Goal: Task Accomplishment & Management: Use online tool/utility

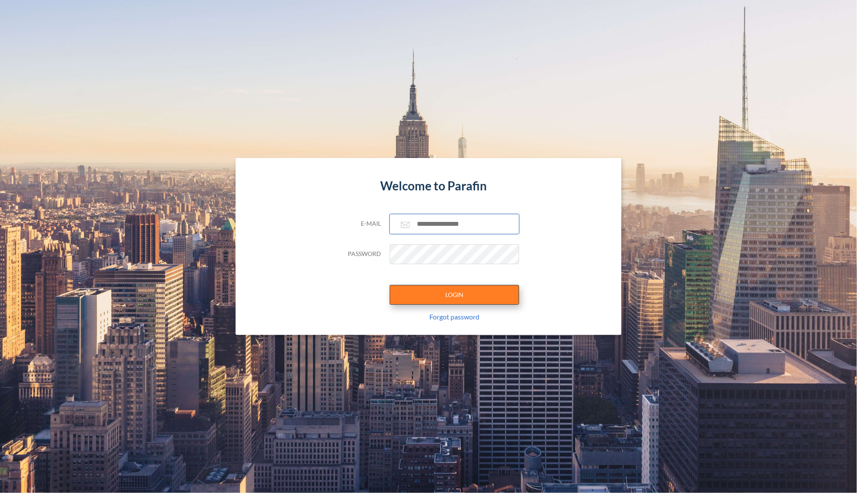
type input "**********"
click at [455, 298] on button "LOGIN" at bounding box center [453, 295] width 129 height 20
type input "**********"
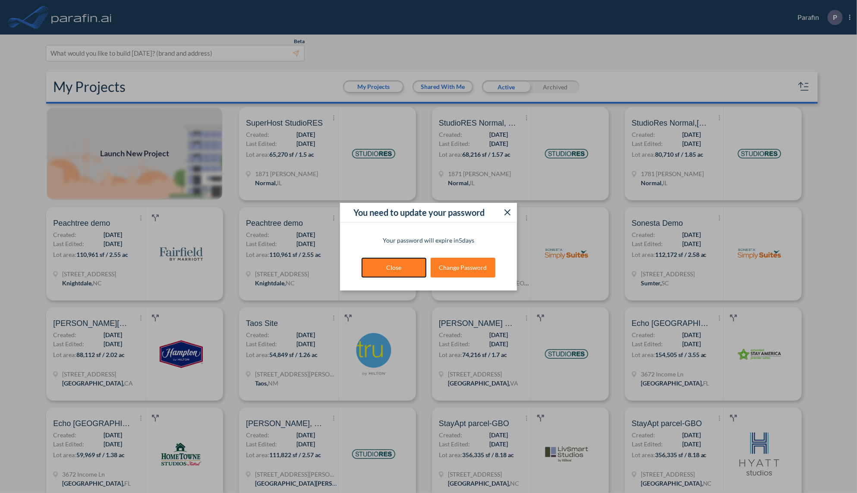
click at [383, 267] on button "Close" at bounding box center [393, 267] width 65 height 20
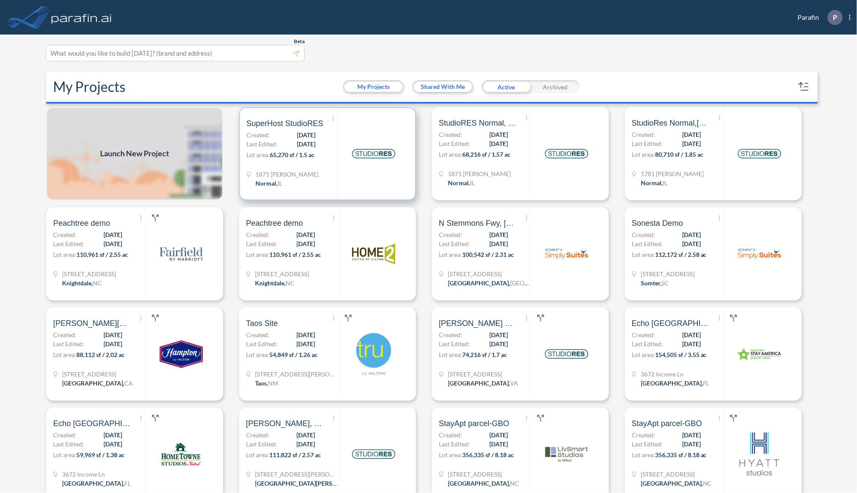
click at [323, 147] on div "Show More Created with sketchtool. Archive Reports Share a copy SuperHost Studi…" at bounding box center [291, 153] width 91 height 91
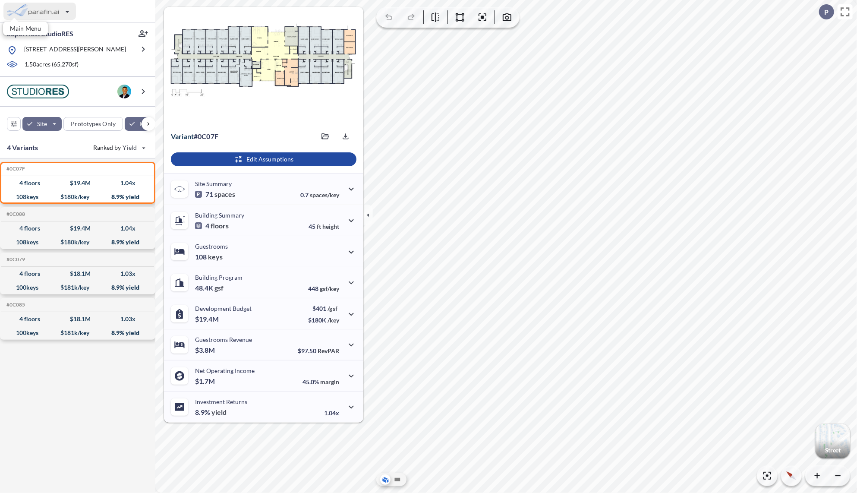
click at [38, 14] on div "button" at bounding box center [39, 11] width 72 height 17
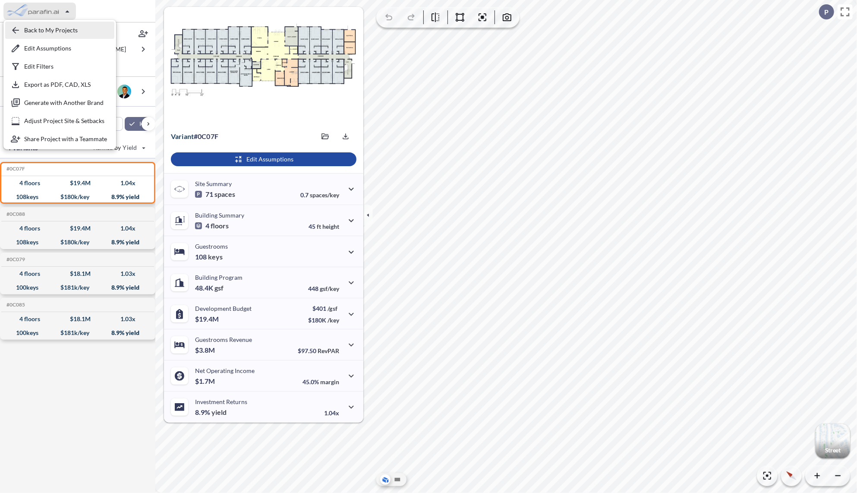
click at [39, 31] on div "button" at bounding box center [59, 30] width 109 height 17
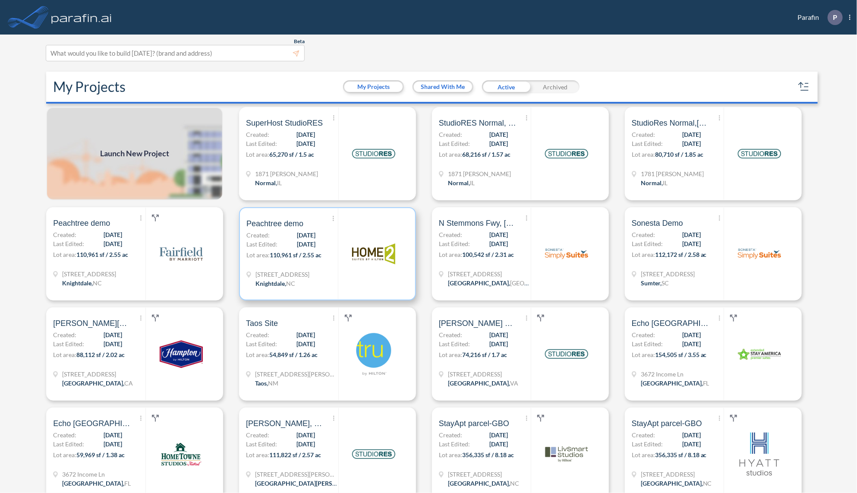
click at [338, 250] on div at bounding box center [373, 253] width 71 height 91
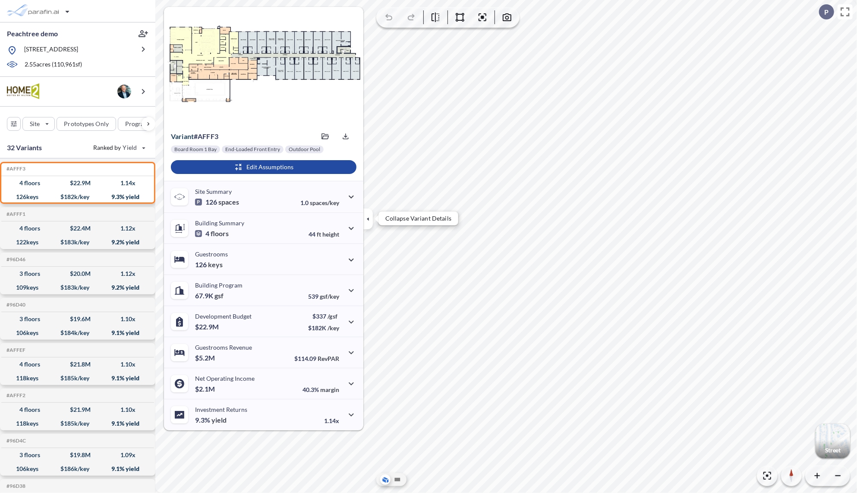
click at [367, 220] on icon "button" at bounding box center [367, 218] width 9 height 9
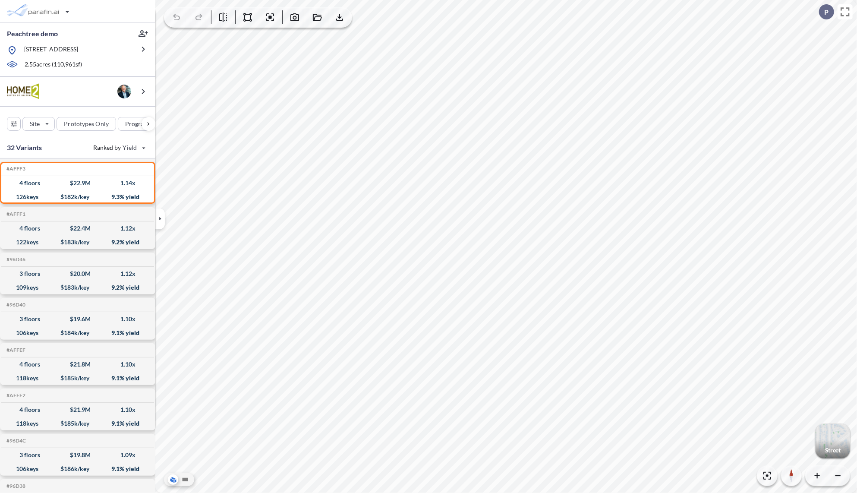
click at [832, 431] on div "button" at bounding box center [832, 441] width 35 height 35
click at [828, 439] on div "button" at bounding box center [832, 441] width 35 height 35
click at [69, 12] on div "button" at bounding box center [39, 11] width 72 height 17
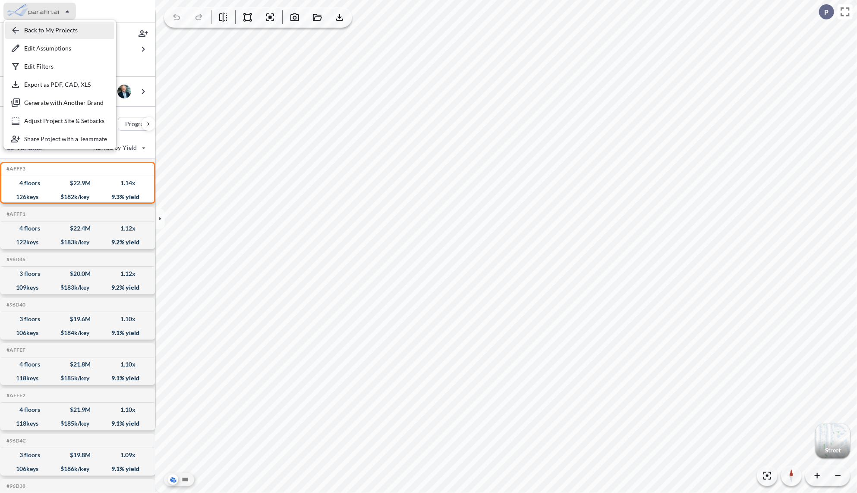
click at [57, 30] on div "button" at bounding box center [59, 30] width 109 height 17
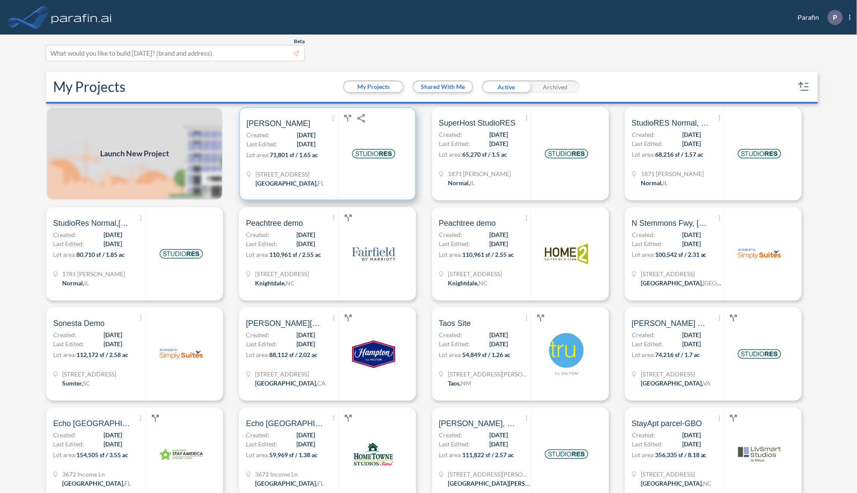
click at [309, 168] on div "Show More Created with sketchtool. Archive Reports Share a copy [PERSON_NAME] C…" at bounding box center [291, 153] width 91 height 91
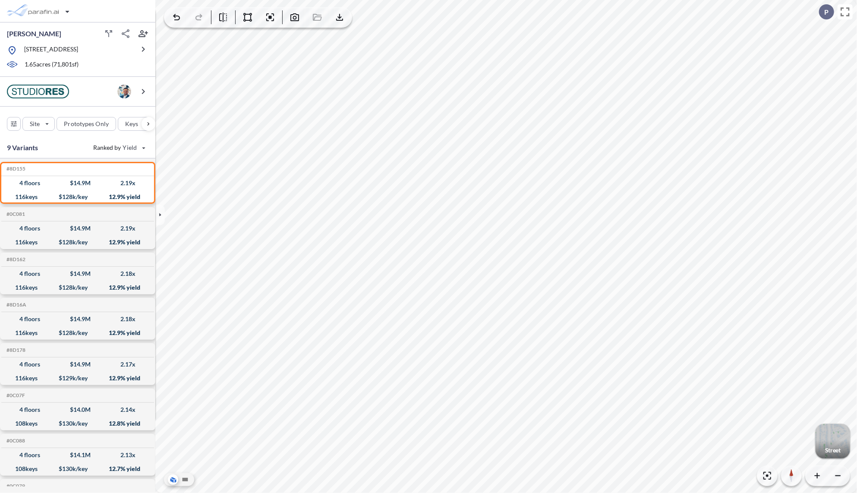
click at [844, 439] on div "button" at bounding box center [832, 441] width 35 height 35
click at [161, 212] on icon "button" at bounding box center [159, 214] width 9 height 9
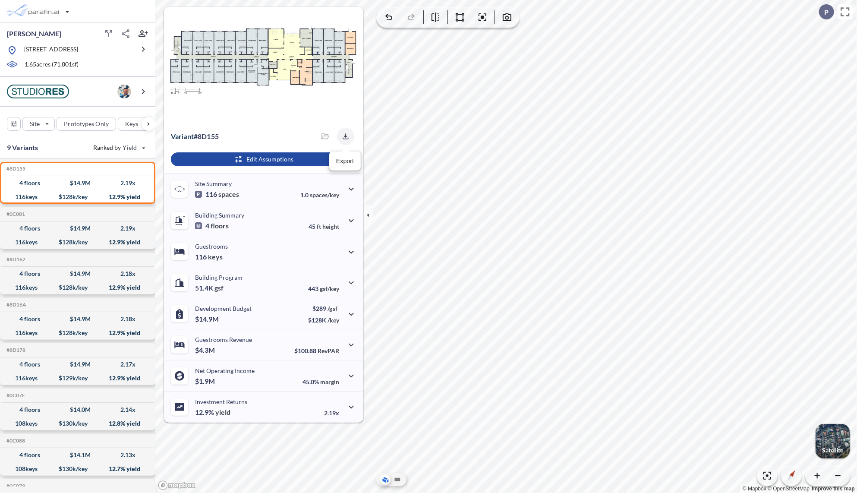
click at [346, 134] on icon "button" at bounding box center [345, 136] width 9 height 9
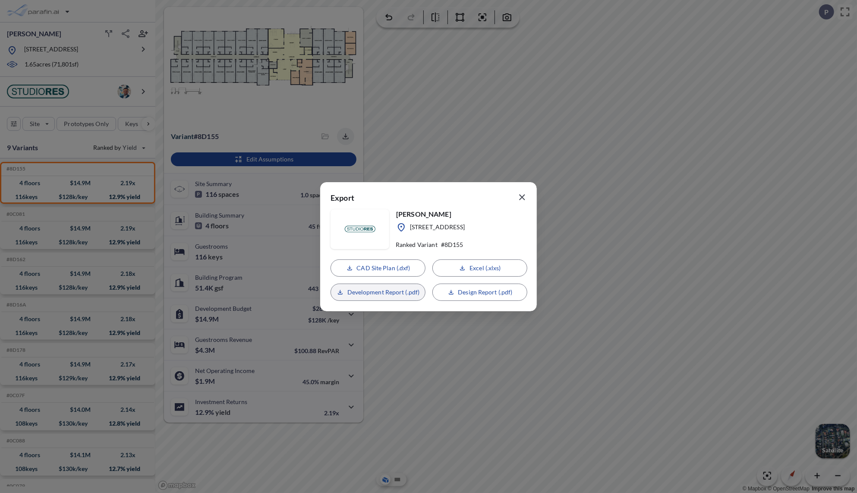
click at [380, 295] on p "Development Report (.pdf)" at bounding box center [383, 292] width 72 height 9
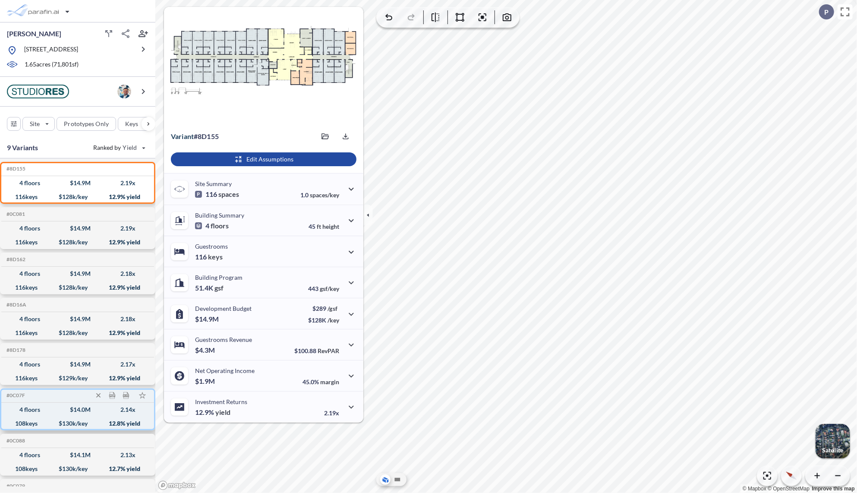
click at [44, 428] on div "108 keys $ 130 k/key 12.8 % yield" at bounding box center [78, 423] width 146 height 14
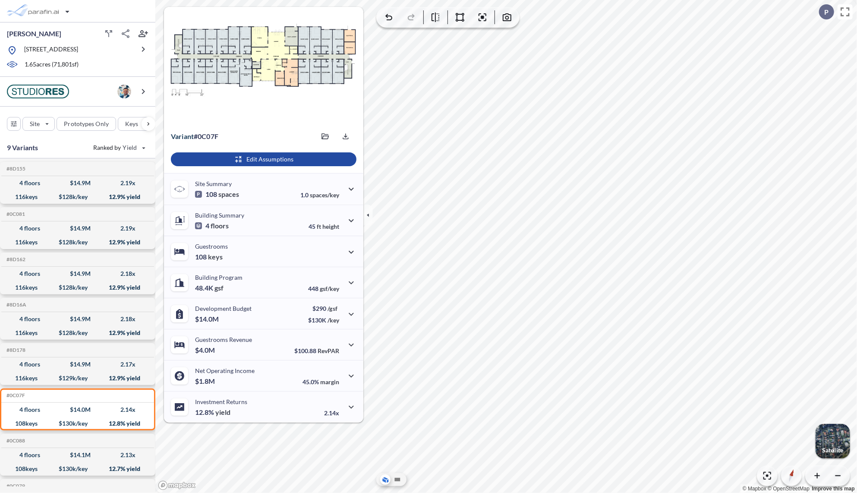
click at [832, 438] on div "button" at bounding box center [832, 441] width 35 height 35
click at [823, 435] on div "button" at bounding box center [832, 441] width 35 height 35
click at [398, 480] on icon at bounding box center [398, 478] width 6 height 3
click at [792, 473] on icon "button" at bounding box center [791, 475] width 7 height 14
click at [792, 477] on icon "button" at bounding box center [791, 478] width 5 height 7
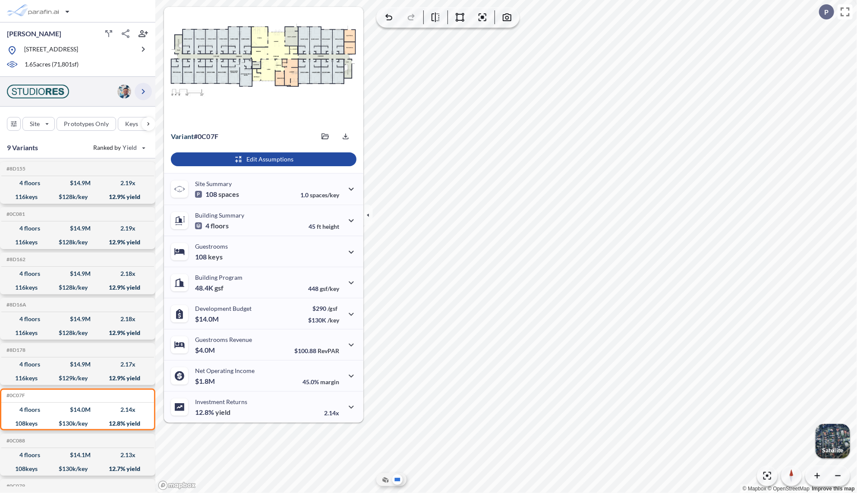
click at [144, 95] on icon "button" at bounding box center [143, 91] width 10 height 10
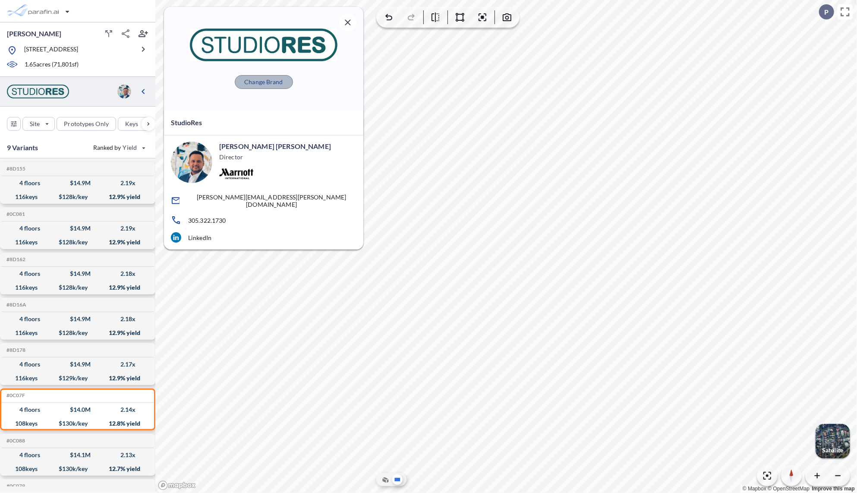
click at [269, 82] on p "Change Brand" at bounding box center [263, 82] width 38 height 9
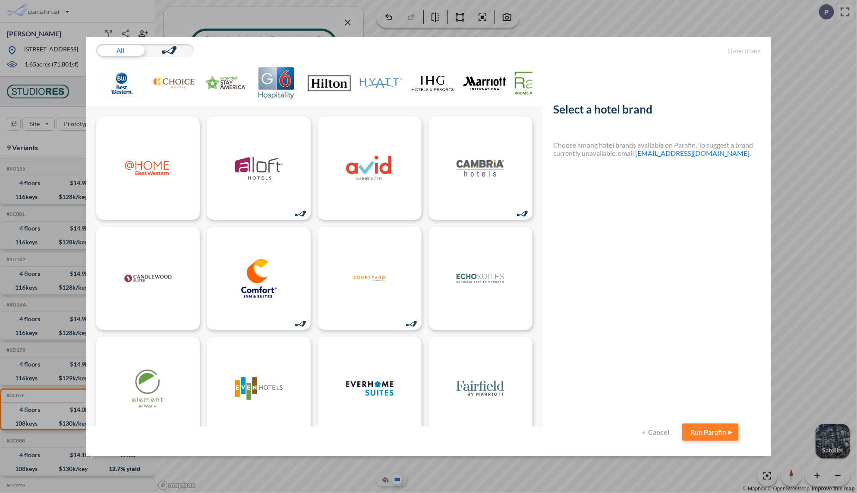
click at [340, 83] on img at bounding box center [329, 83] width 43 height 32
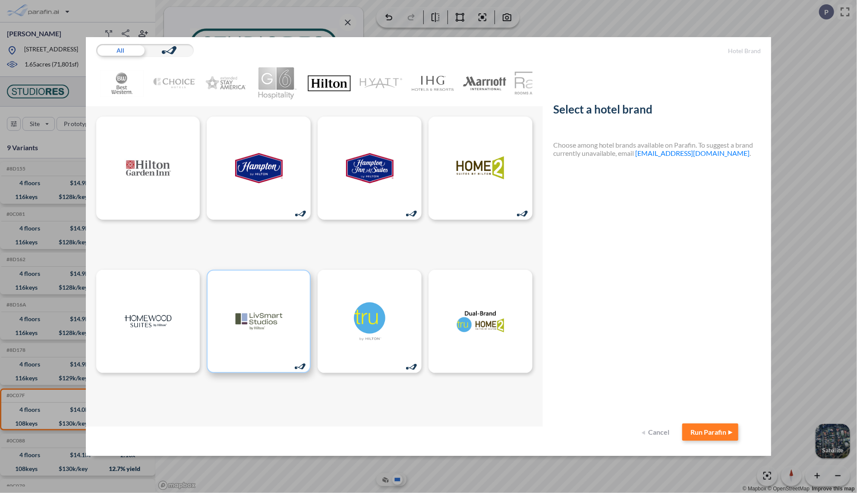
click at [249, 325] on img at bounding box center [258, 320] width 47 height 39
click at [701, 433] on button "Run Parafin" at bounding box center [710, 431] width 56 height 17
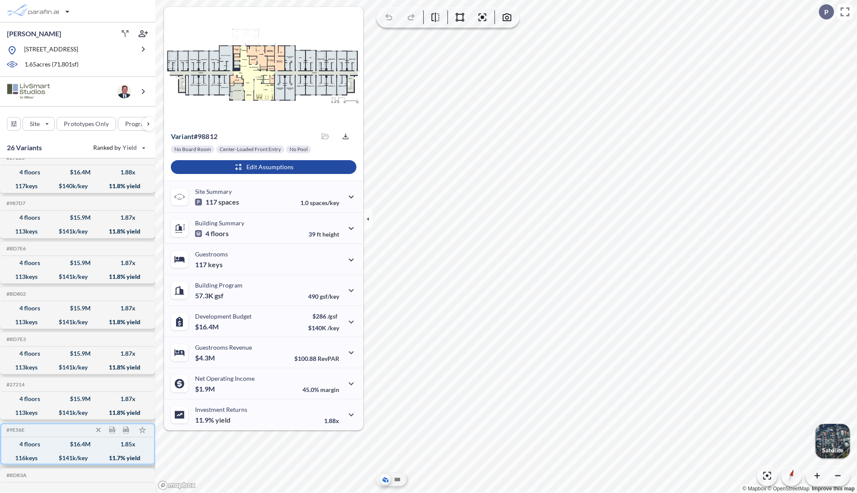
scroll to position [207, 0]
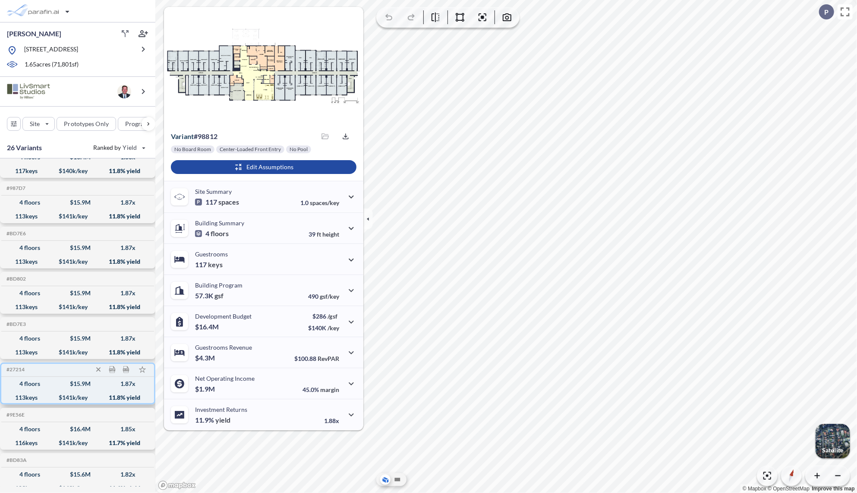
click at [35, 390] on div "4 floors $ 15.9 M 1.87 x" at bounding box center [78, 384] width 146 height 14
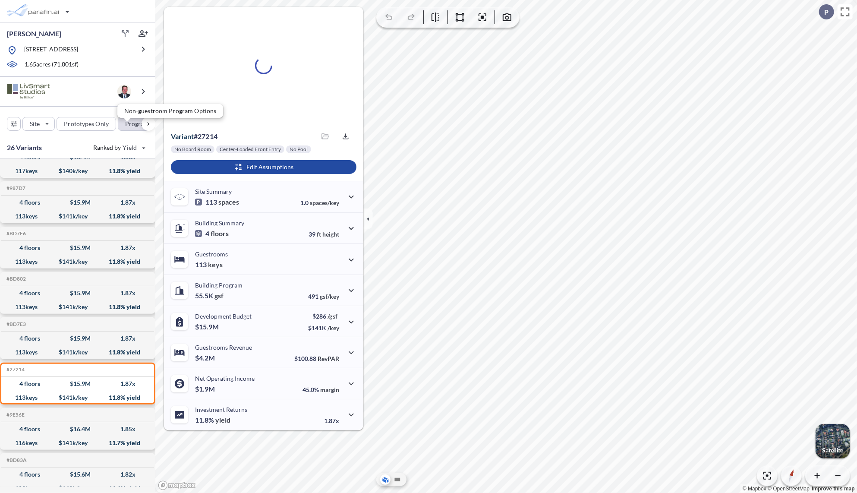
click at [129, 129] on div "button" at bounding box center [141, 123] width 46 height 13
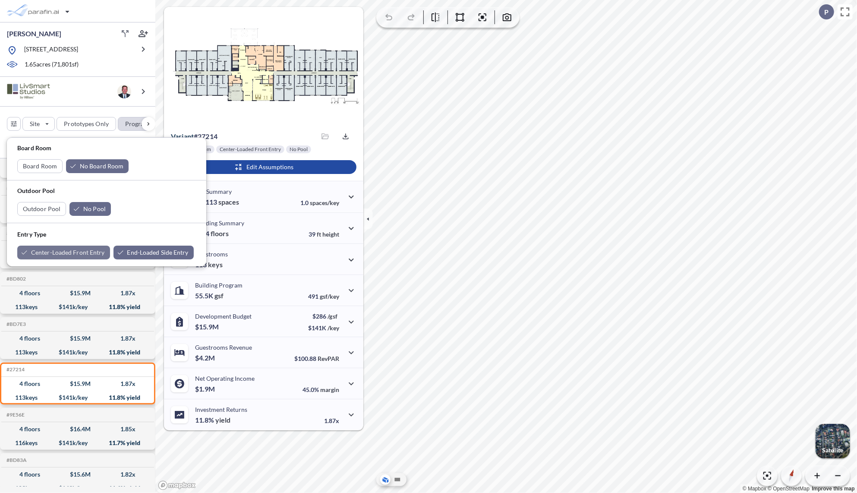
click at [79, 252] on div "button" at bounding box center [63, 252] width 93 height 14
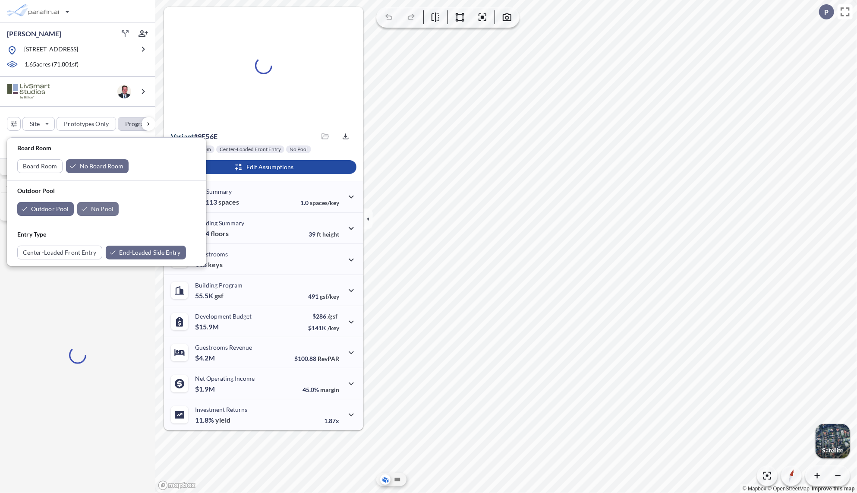
scroll to position [0, 0]
click at [102, 209] on div "button" at bounding box center [97, 209] width 41 height 14
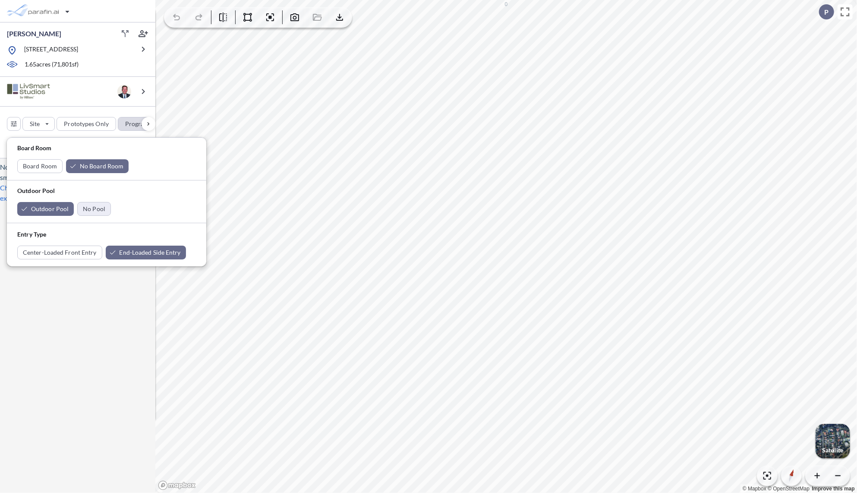
click at [85, 334] on div "No results are available. Your site may be too small or filters too stringent. …" at bounding box center [77, 322] width 155 height 328
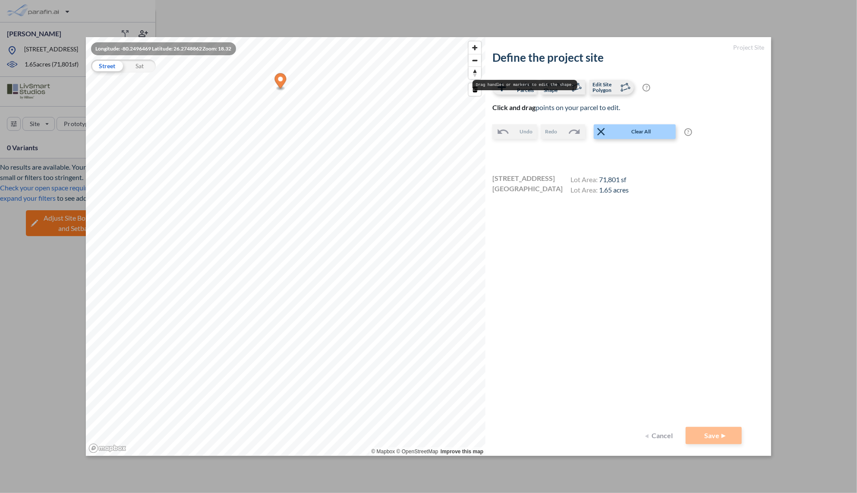
click at [516, 90] on pre "Drag handles or markers to edit the shape." at bounding box center [524, 85] width 105 height 10
click at [524, 91] on span "Select Parcels" at bounding box center [520, 87] width 25 height 11
click at [718, 433] on button "Save" at bounding box center [713, 435] width 56 height 17
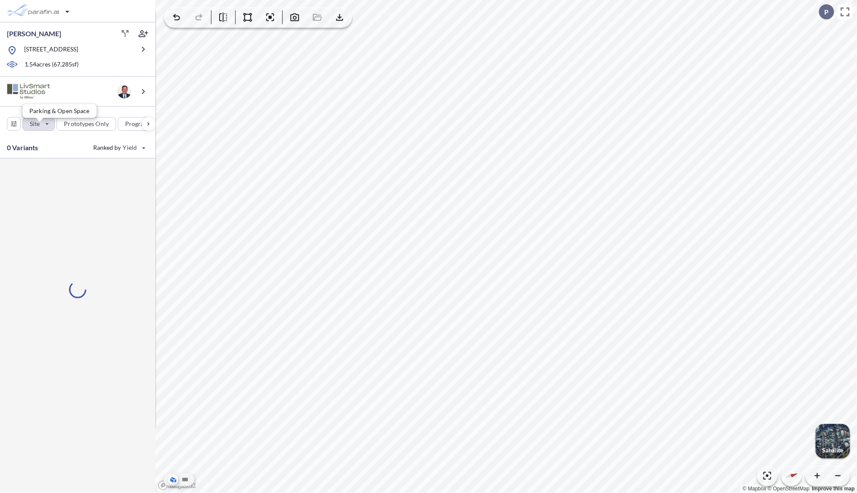
click at [34, 130] on div "button" at bounding box center [38, 123] width 31 height 13
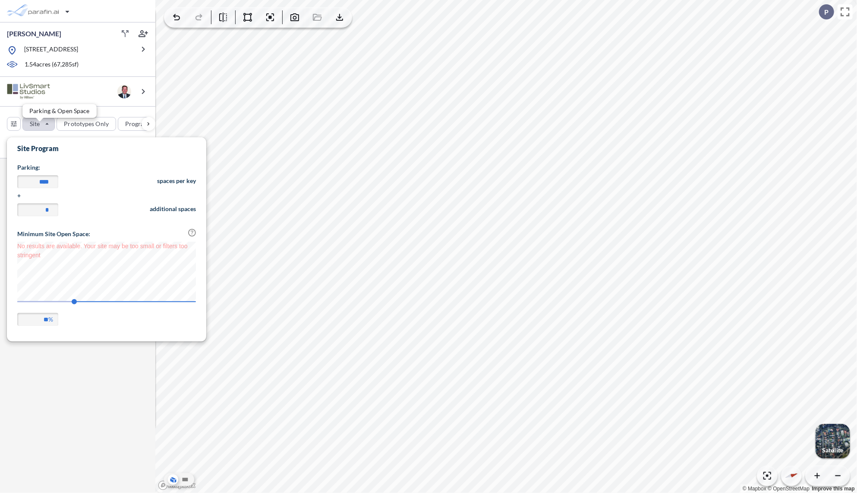
scroll to position [201, 199]
click at [45, 181] on input "****" at bounding box center [37, 181] width 41 height 13
type input "***"
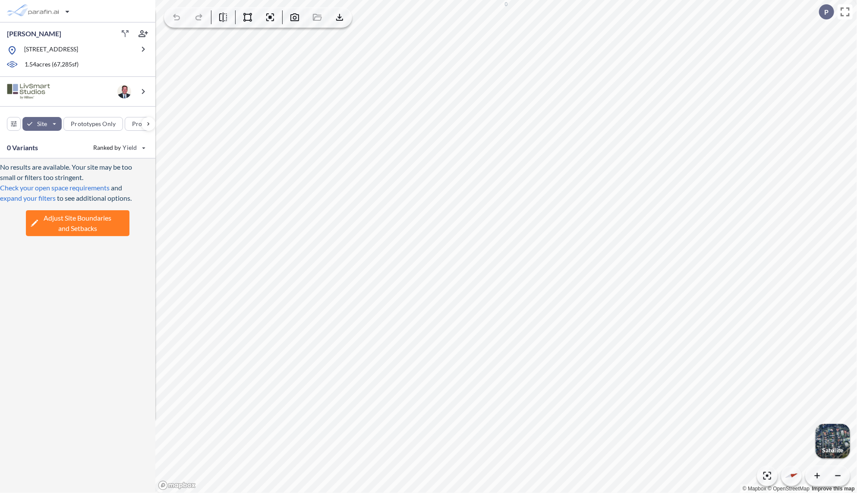
click at [98, 380] on div "No results are available. Your site may be too small or filters too stringent. …" at bounding box center [77, 322] width 155 height 328
click at [14, 129] on div "button" at bounding box center [13, 123] width 13 height 13
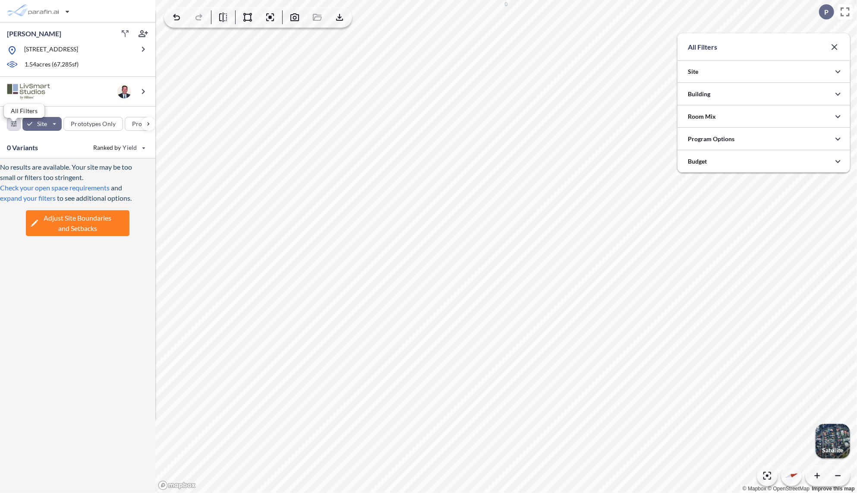
scroll to position [431285, 431112]
click at [723, 72] on div at bounding box center [763, 71] width 173 height 22
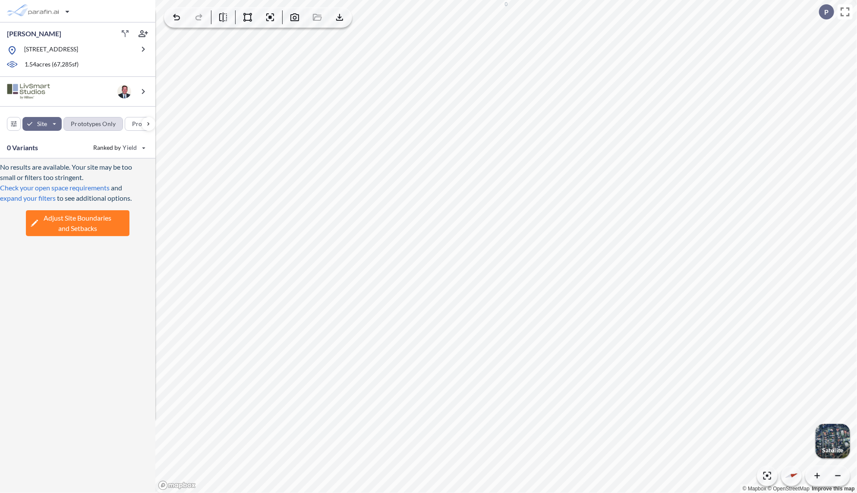
click at [94, 129] on div "button" at bounding box center [93, 123] width 59 height 13
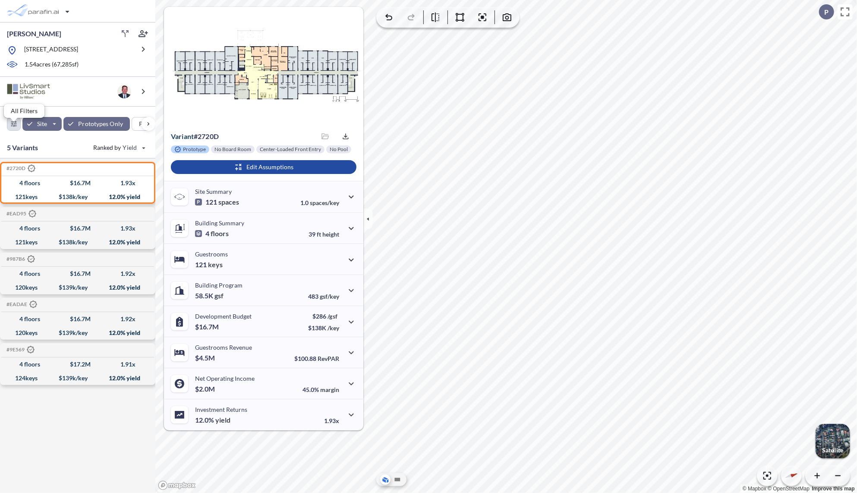
click at [14, 127] on div "button" at bounding box center [13, 123] width 13 height 13
click at [836, 72] on icon "button" at bounding box center [837, 71] width 5 height 3
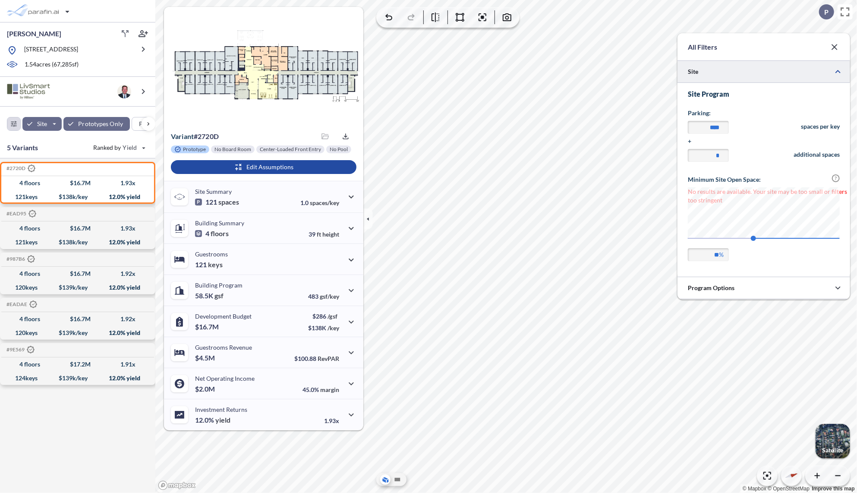
click at [836, 50] on icon "button" at bounding box center [834, 47] width 10 height 10
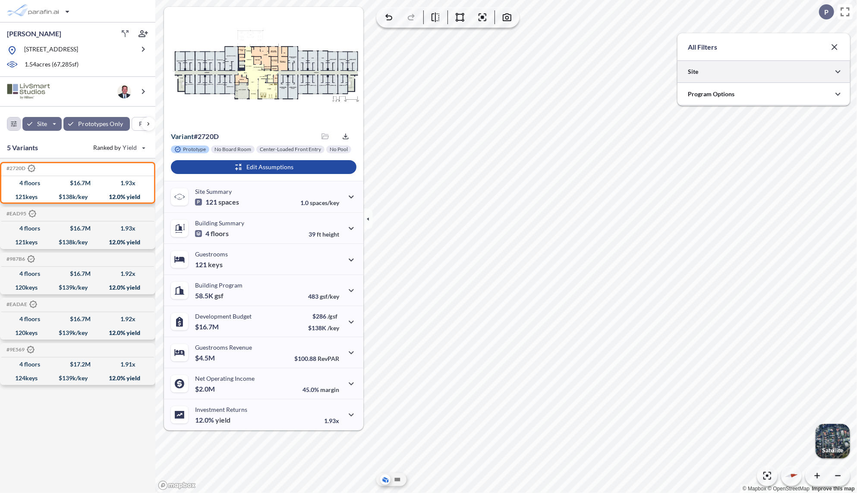
drag, startPoint x: 746, startPoint y: 81, endPoint x: 748, endPoint y: 74, distance: 7.1
click at [748, 74] on div at bounding box center [763, 71] width 173 height 22
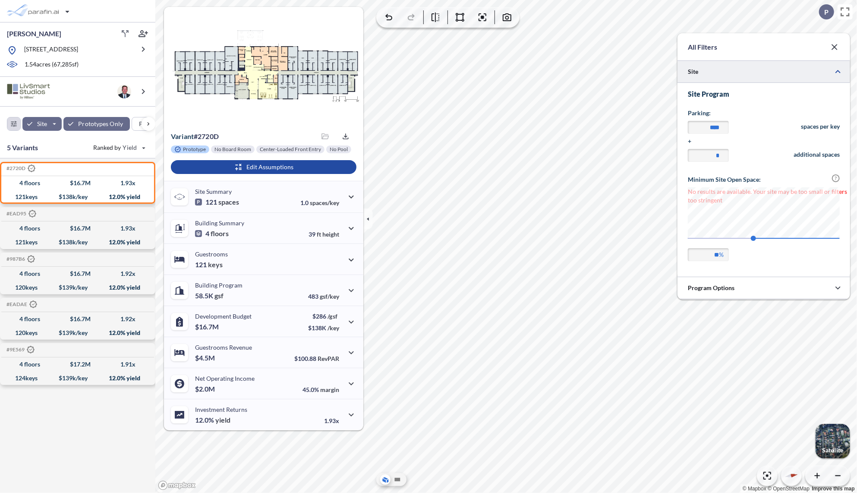
click at [748, 74] on div at bounding box center [763, 71] width 173 height 22
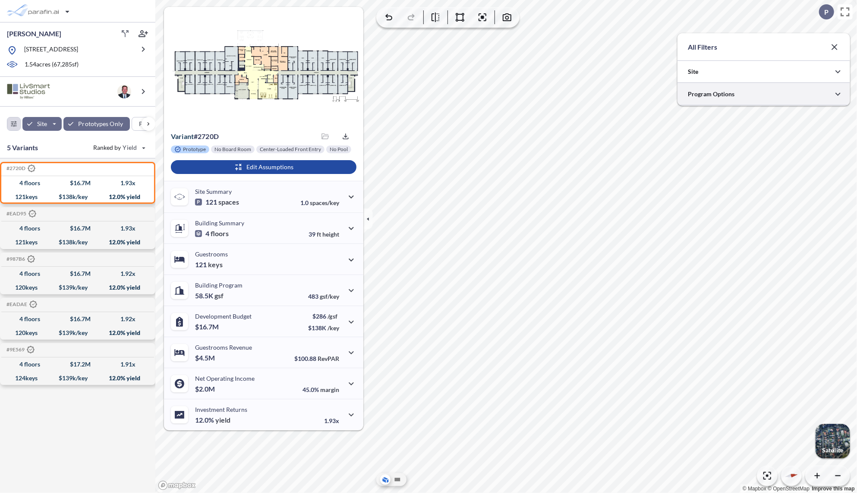
click at [737, 94] on div at bounding box center [763, 94] width 173 height 22
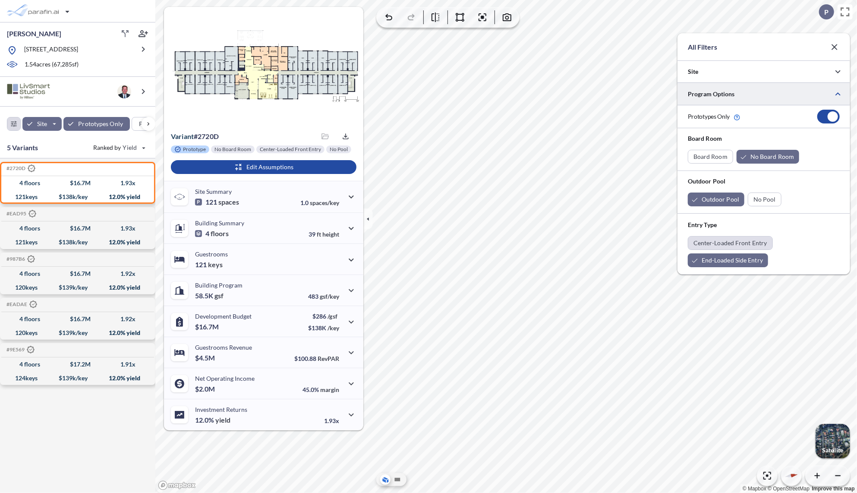
click at [731, 246] on div "button" at bounding box center [730, 242] width 84 height 13
click at [838, 49] on icon "button" at bounding box center [834, 47] width 10 height 10
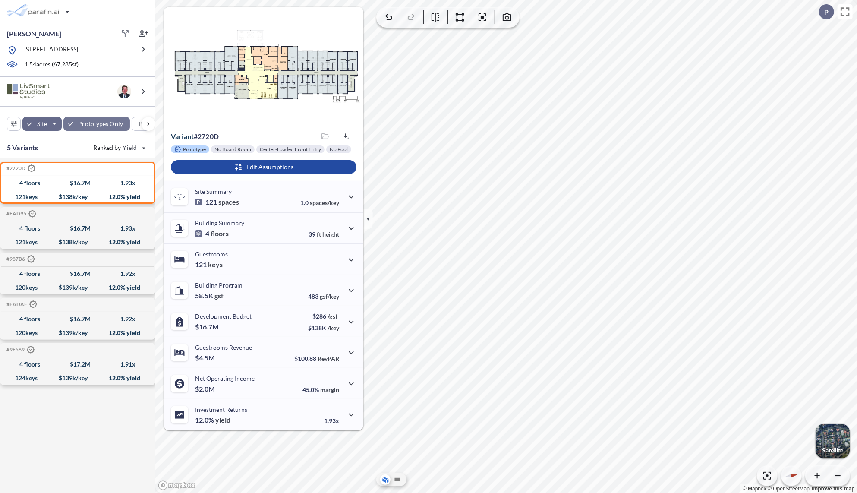
click at [84, 131] on div "button" at bounding box center [96, 124] width 66 height 14
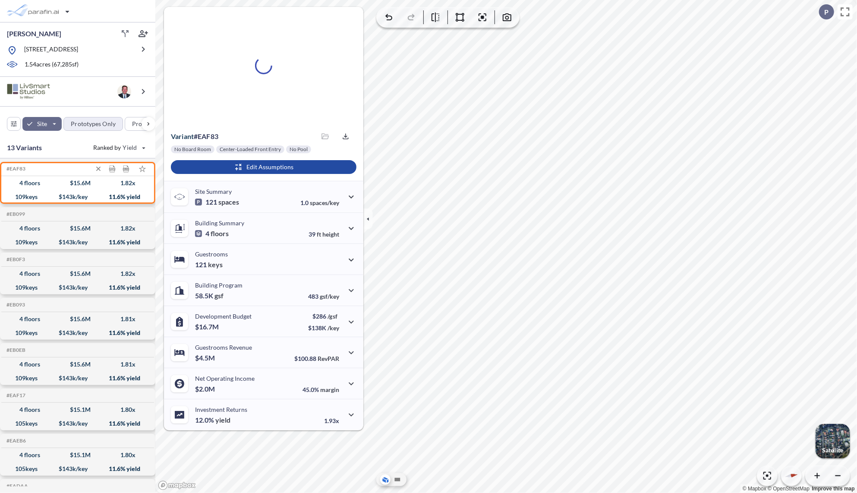
click at [38, 183] on div "4 floors" at bounding box center [30, 183] width 21 height 0
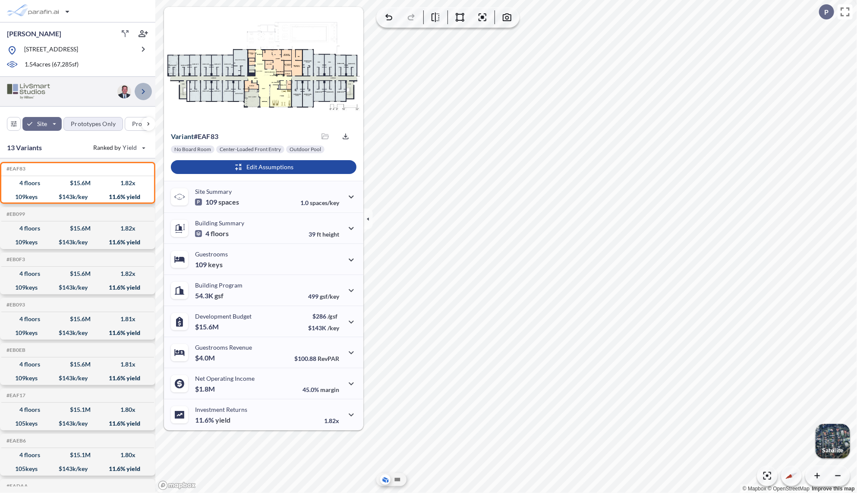
click at [144, 97] on icon "button" at bounding box center [143, 91] width 10 height 10
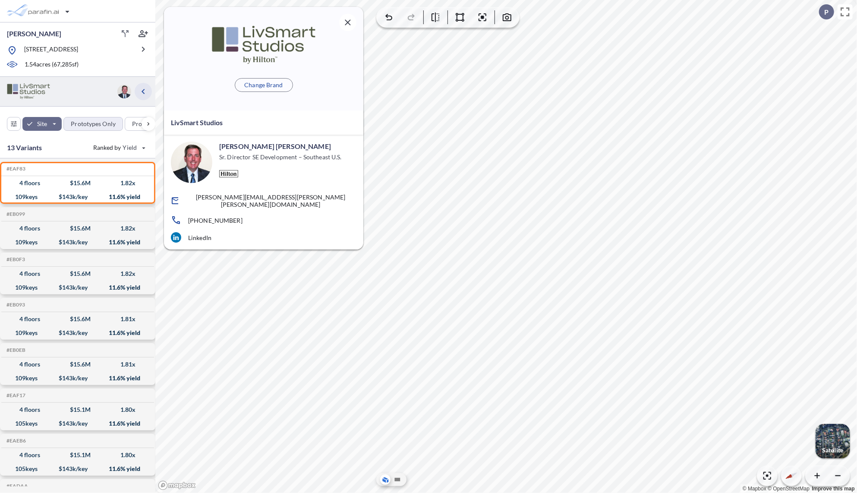
click at [144, 97] on icon "button" at bounding box center [143, 91] width 10 height 10
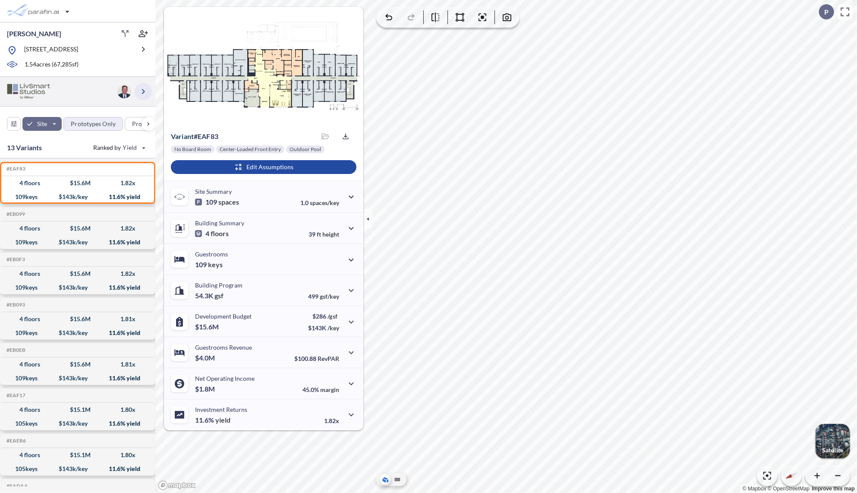
click at [140, 95] on icon "button" at bounding box center [143, 91] width 10 height 10
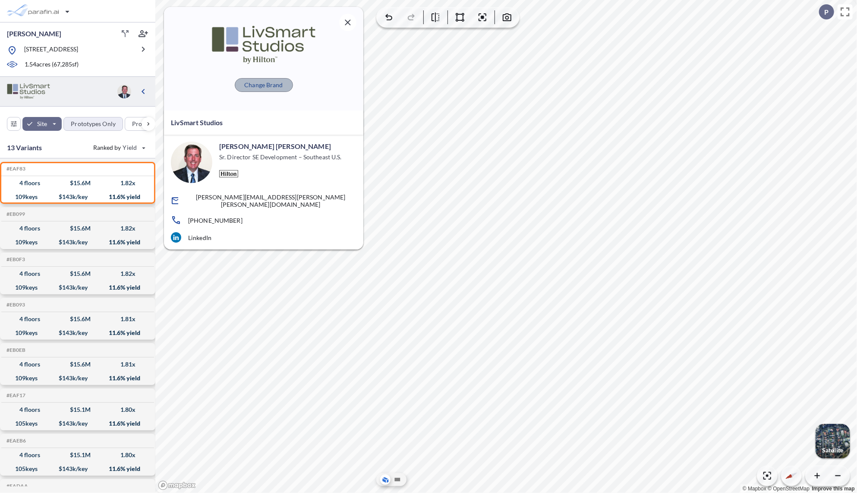
click at [257, 90] on button "Change Brand" at bounding box center [264, 85] width 58 height 14
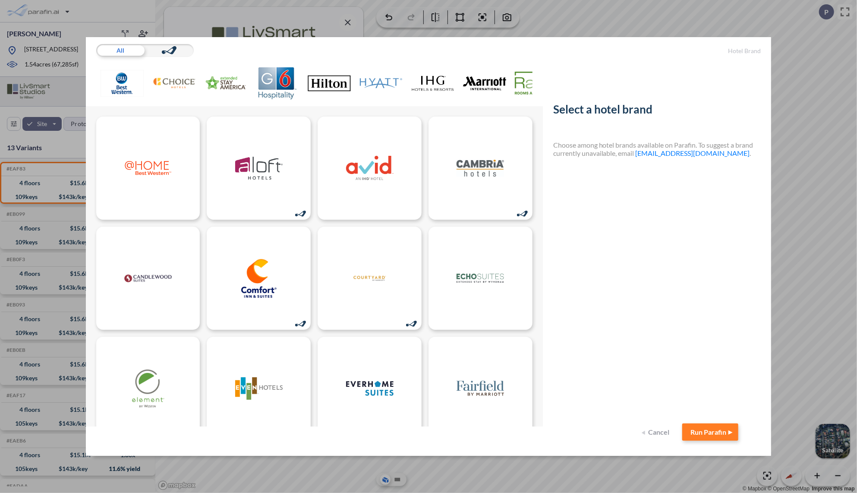
click at [325, 85] on img at bounding box center [329, 83] width 43 height 32
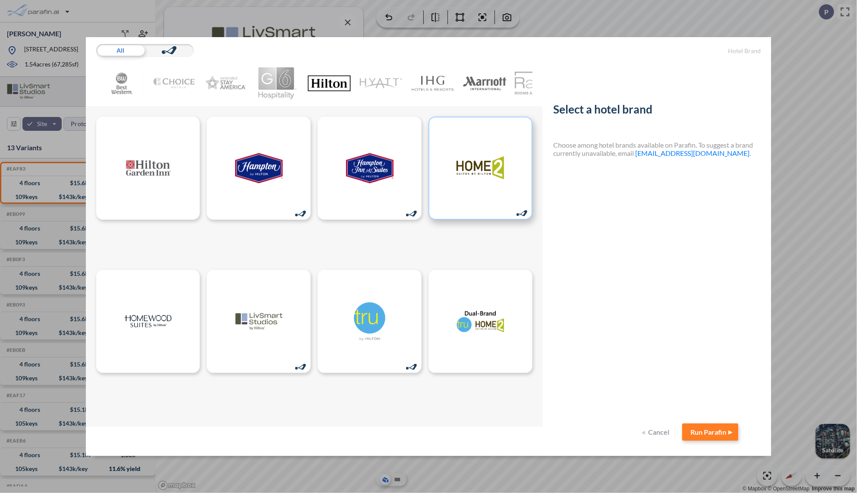
click at [481, 168] on img at bounding box center [479, 167] width 47 height 39
click at [720, 426] on button "Run Parafin" at bounding box center [710, 431] width 56 height 17
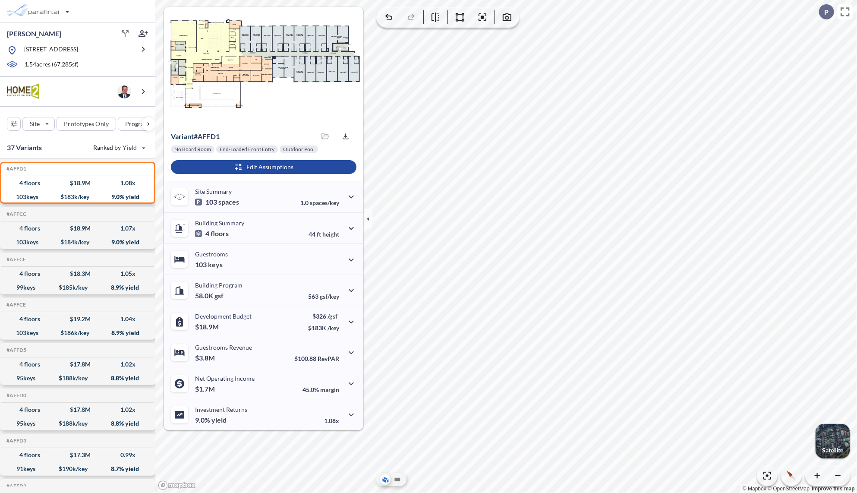
click at [829, 431] on div "button" at bounding box center [832, 441] width 35 height 35
click at [366, 218] on icon "button" at bounding box center [367, 218] width 9 height 9
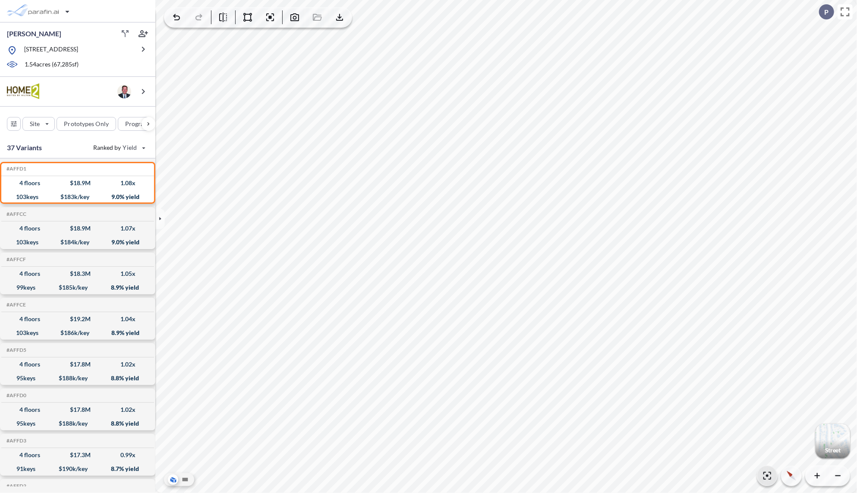
click at [766, 477] on icon "button" at bounding box center [767, 475] width 10 height 10
click at [836, 436] on div "button" at bounding box center [832, 441] width 35 height 35
click at [766, 477] on icon "button" at bounding box center [767, 475] width 10 height 10
click at [839, 437] on div "button" at bounding box center [832, 441] width 35 height 35
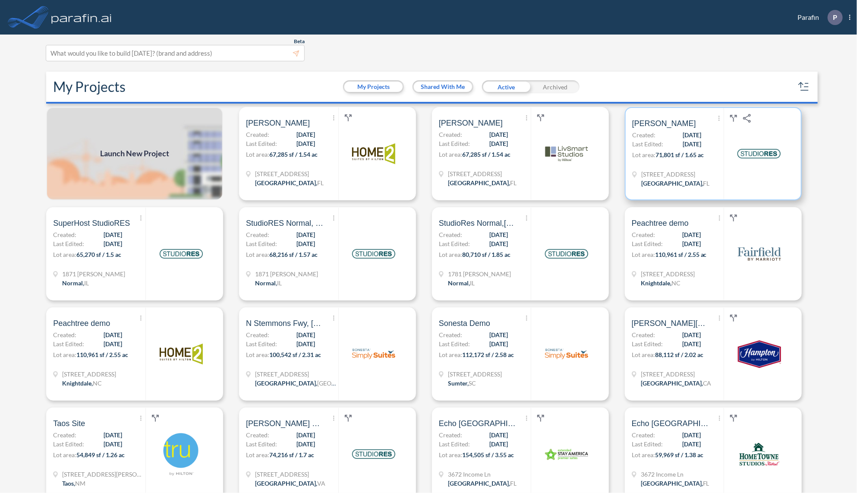
click at [712, 168] on div "Show More Created with sketchtool. Archive Reports Share a copy Luis Created: 0…" at bounding box center [677, 153] width 91 height 91
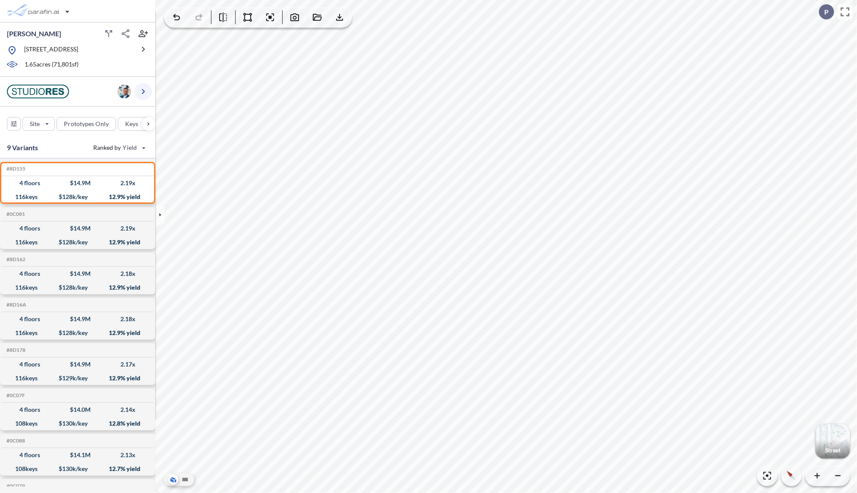
click at [141, 92] on button "button" at bounding box center [143, 91] width 17 height 17
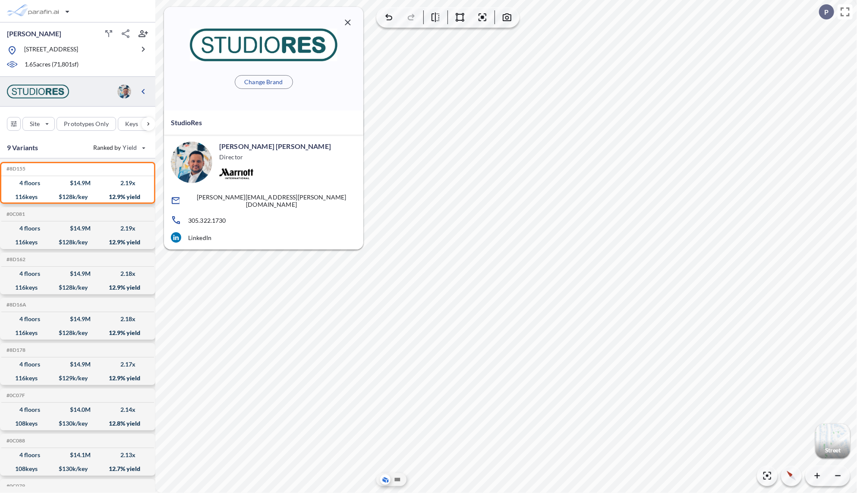
click at [347, 22] on icon "button" at bounding box center [348, 22] width 6 height 6
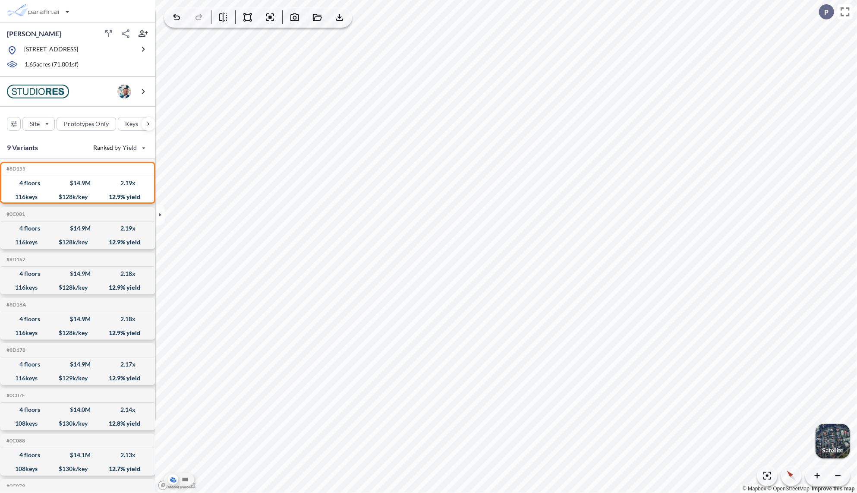
click at [831, 437] on div "button" at bounding box center [832, 441] width 35 height 35
click at [835, 439] on div "button" at bounding box center [832, 441] width 35 height 35
click at [766, 478] on icon "button" at bounding box center [767, 475] width 10 height 10
click at [185, 480] on icon at bounding box center [185, 478] width 6 height 3
click at [247, 19] on icon "button" at bounding box center [247, 17] width 10 height 10
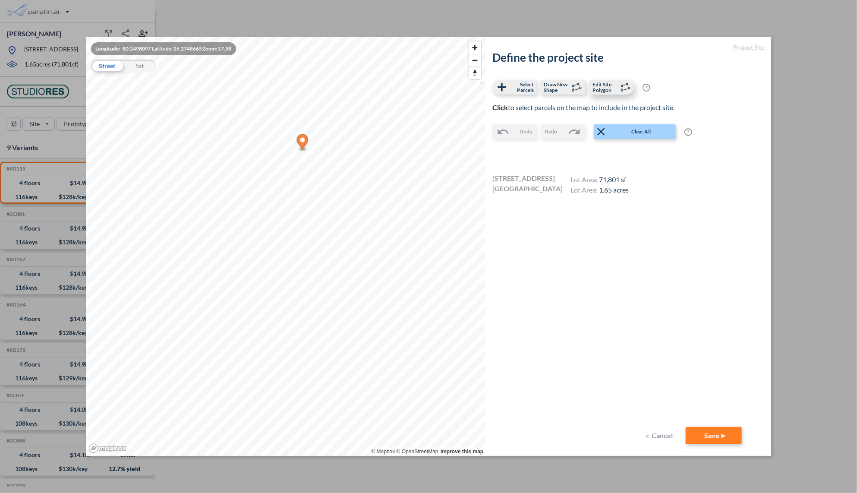
click at [603, 87] on span "Edit Site Polygon" at bounding box center [604, 87] width 25 height 11
click at [614, 88] on span "Edit Site Polygon" at bounding box center [604, 87] width 25 height 11
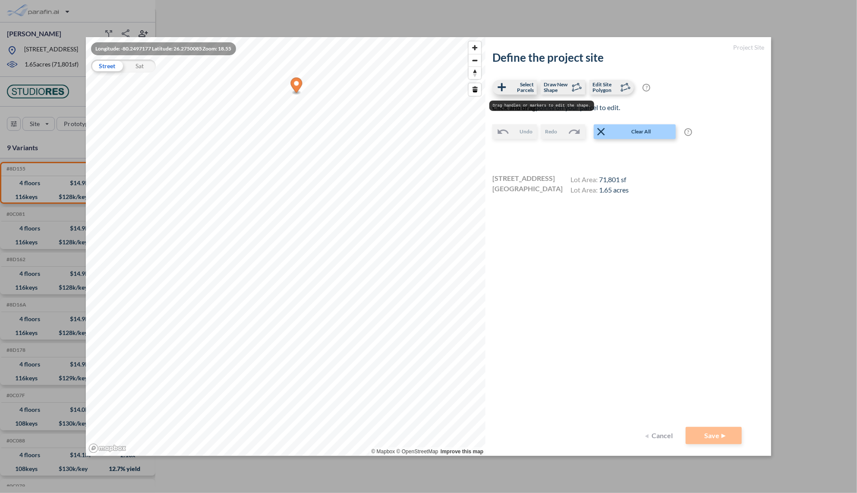
click at [531, 85] on span "Select Parcels" at bounding box center [520, 87] width 25 height 11
click at [721, 427] on button "Save" at bounding box center [713, 435] width 56 height 17
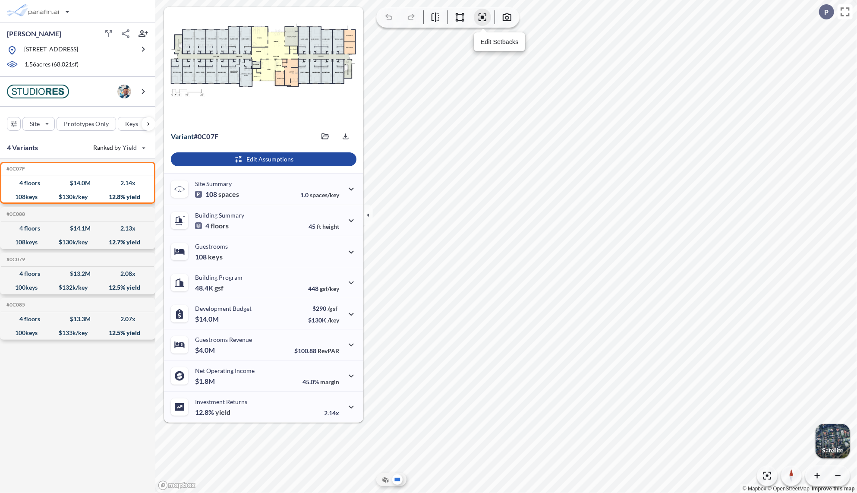
click at [481, 17] on icon "button" at bounding box center [482, 17] width 3 height 3
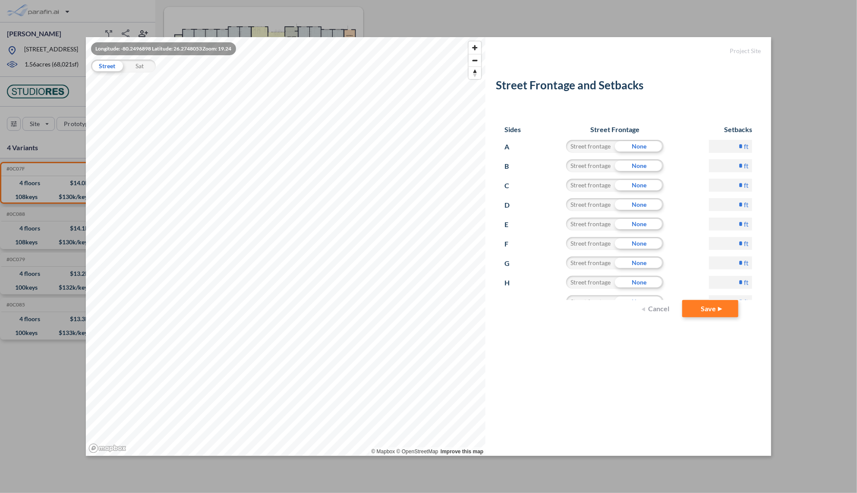
click at [598, 144] on div "Street frontage" at bounding box center [590, 146] width 49 height 13
click at [737, 147] on input "*" at bounding box center [730, 146] width 43 height 13
type input "**"
click at [731, 215] on div "* ft" at bounding box center [730, 207] width 43 height 19
click at [661, 311] on button "Cancel" at bounding box center [656, 308] width 35 height 17
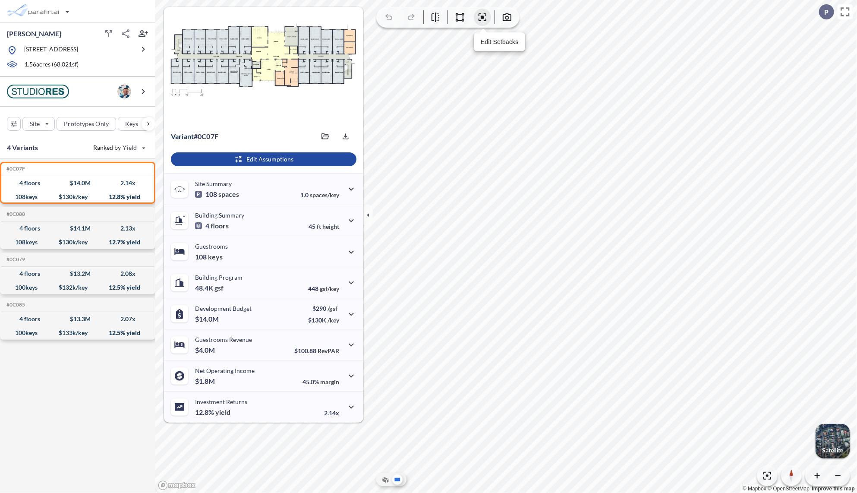
click at [482, 21] on icon "button" at bounding box center [482, 17] width 10 height 10
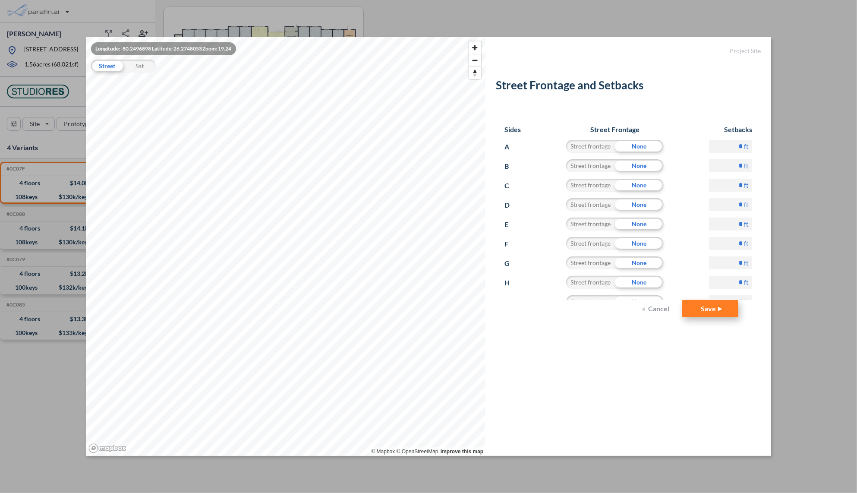
click at [713, 307] on button "Save" at bounding box center [710, 308] width 56 height 17
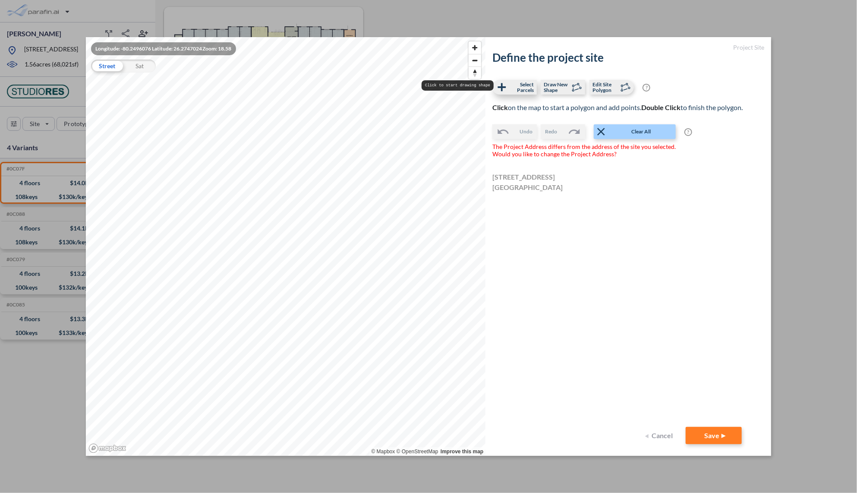
click at [513, 87] on span "Select Parcels" at bounding box center [520, 87] width 25 height 11
click at [721, 433] on button "Save" at bounding box center [713, 435] width 56 height 17
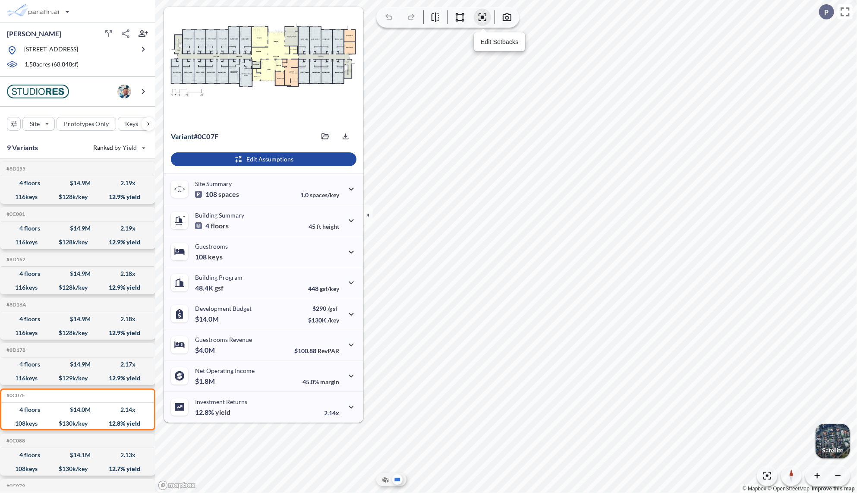
click at [481, 16] on icon "button" at bounding box center [482, 17] width 3 height 3
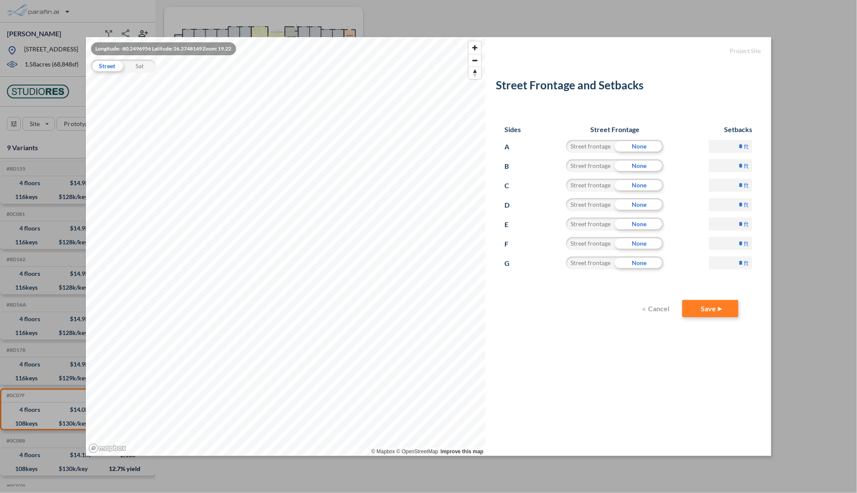
click at [587, 265] on div "Street frontage" at bounding box center [590, 262] width 49 height 13
drag, startPoint x: 737, startPoint y: 265, endPoint x: 745, endPoint y: 267, distance: 8.3
click at [745, 267] on div "* ft" at bounding box center [730, 265] width 43 height 19
type input "**"
click at [657, 371] on form "Project Site Street Frontage and Setbacks Sides Street Frontage Setbacks A Stre…" at bounding box center [628, 246] width 286 height 419
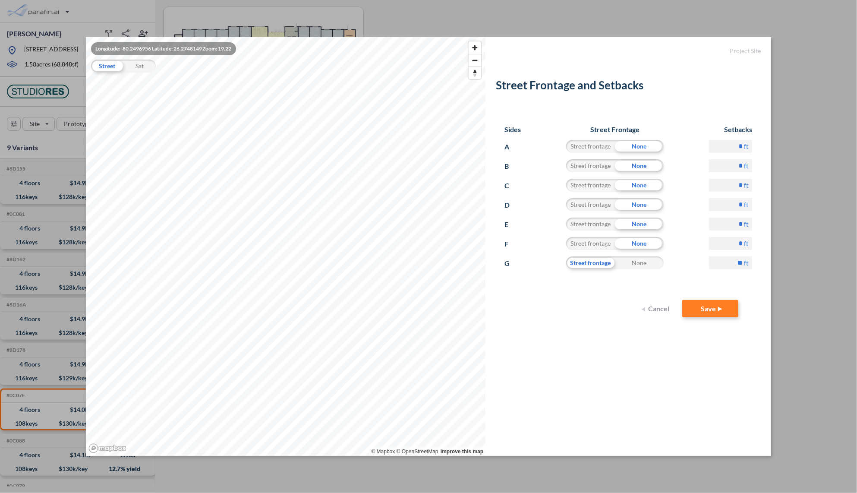
click at [660, 310] on button "Cancel" at bounding box center [656, 308] width 35 height 17
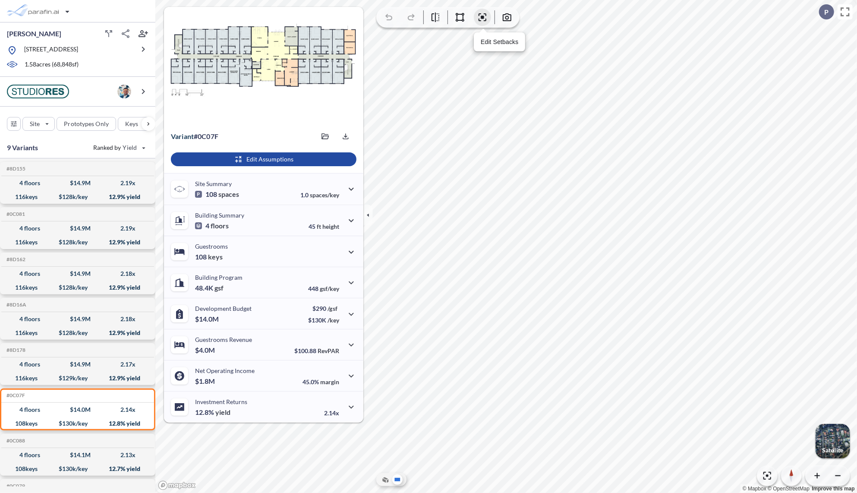
click at [478, 20] on icon "button" at bounding box center [482, 17] width 8 height 8
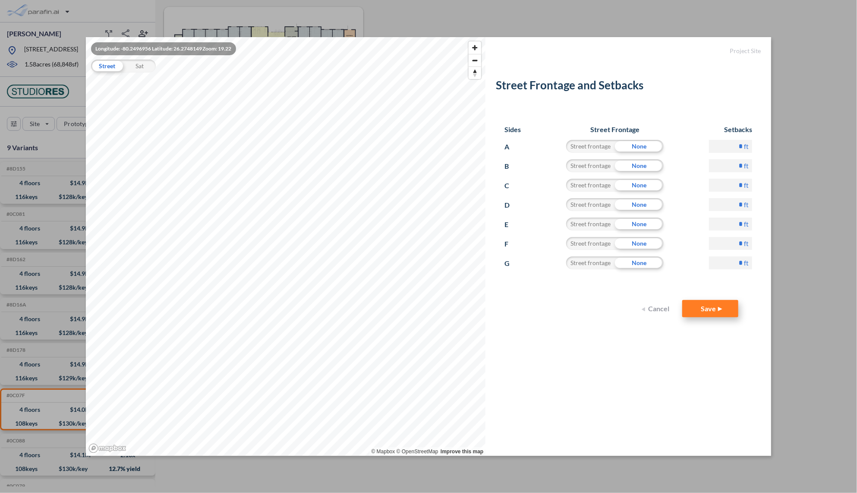
click at [714, 307] on button "Save" at bounding box center [710, 308] width 56 height 17
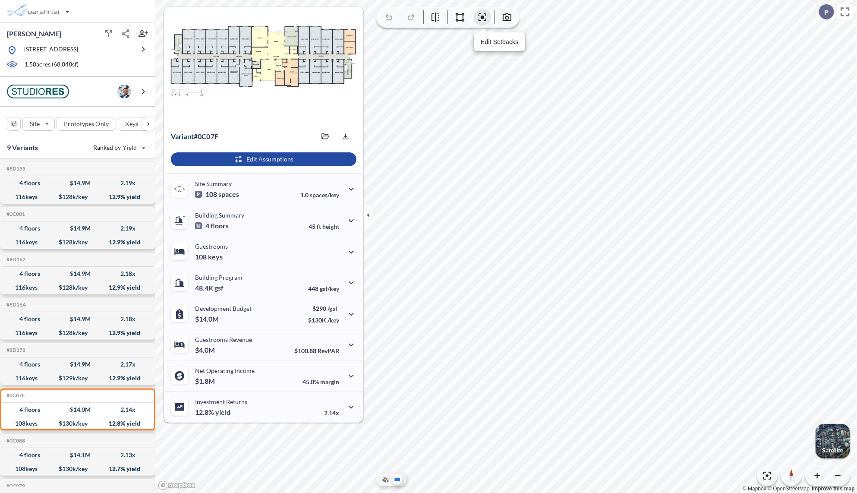
click at [480, 19] on icon "button" at bounding box center [482, 17] width 10 height 10
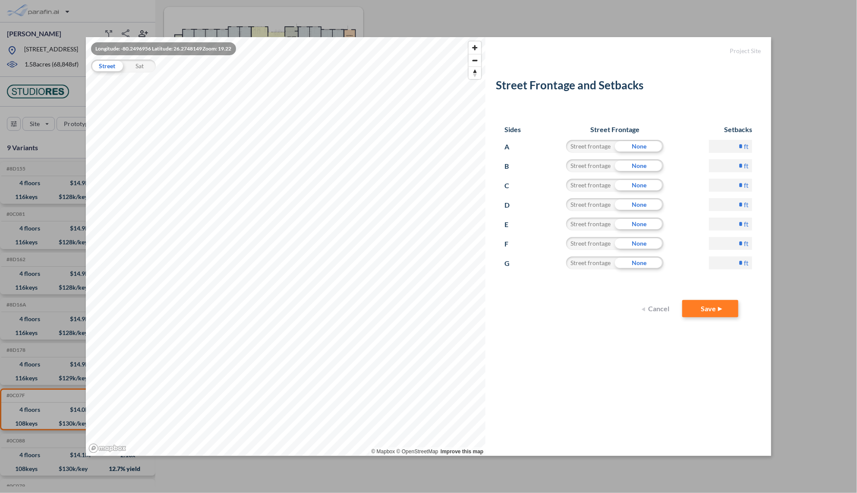
click at [597, 264] on div "Street frontage" at bounding box center [590, 262] width 49 height 13
drag, startPoint x: 734, startPoint y: 268, endPoint x: 746, endPoint y: 269, distance: 12.1
click at [746, 269] on div "* ft" at bounding box center [730, 265] width 43 height 19
type input "**"
click at [598, 154] on div "A Street frontage None * ft" at bounding box center [628, 149] width 248 height 19
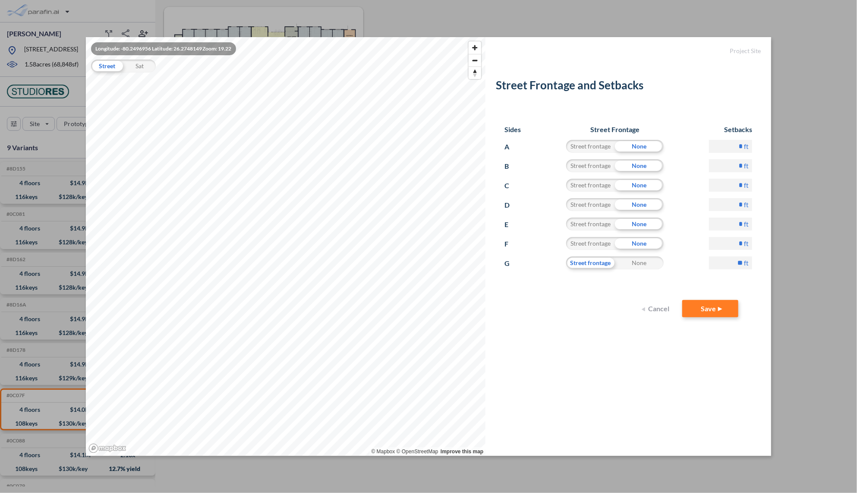
click at [595, 145] on div "Street frontage" at bounding box center [590, 146] width 49 height 13
drag, startPoint x: 743, startPoint y: 147, endPoint x: 747, endPoint y: 146, distance: 4.3
click at [747, 146] on div "* ft" at bounding box center [730, 149] width 43 height 19
type input "**"
click at [586, 166] on div "Street frontage" at bounding box center [590, 165] width 49 height 13
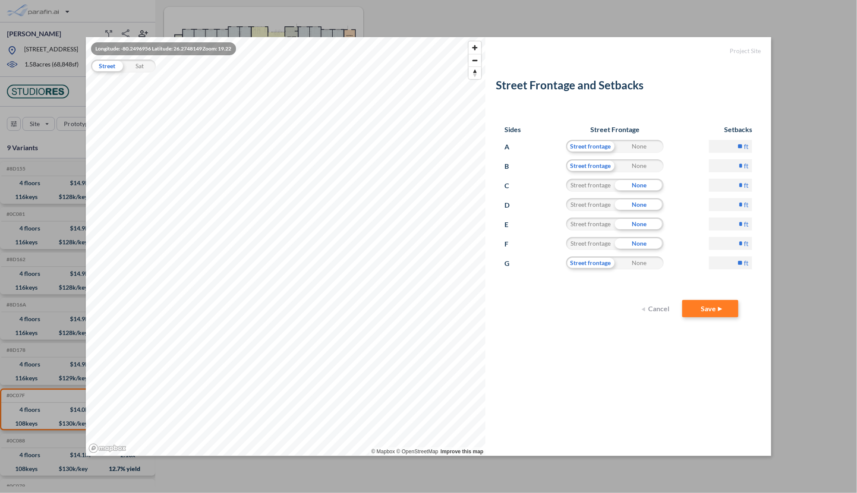
click at [752, 164] on div "Sides Street Frontage Setbacks A Street frontage None ** ft B Street frontage N…" at bounding box center [628, 207] width 265 height 183
click at [725, 161] on input "**" at bounding box center [730, 165] width 43 height 13
type input "**"
click at [723, 148] on input "**" at bounding box center [730, 146] width 43 height 13
click at [583, 185] on div "Street frontage" at bounding box center [590, 185] width 49 height 13
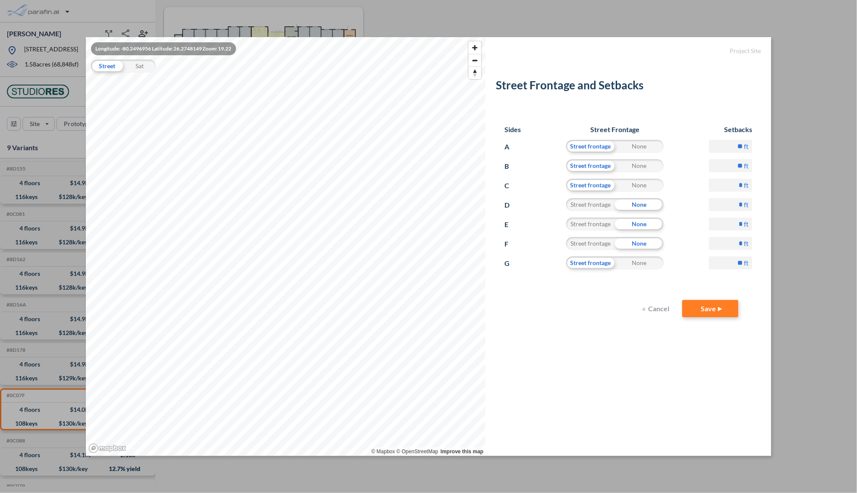
drag, startPoint x: 733, startPoint y: 188, endPoint x: 747, endPoint y: 189, distance: 14.7
click at [747, 189] on input "*" at bounding box center [730, 185] width 43 height 13
type input "**"
click at [726, 148] on input "**" at bounding box center [730, 146] width 43 height 13
click at [716, 303] on button "Save" at bounding box center [710, 308] width 56 height 17
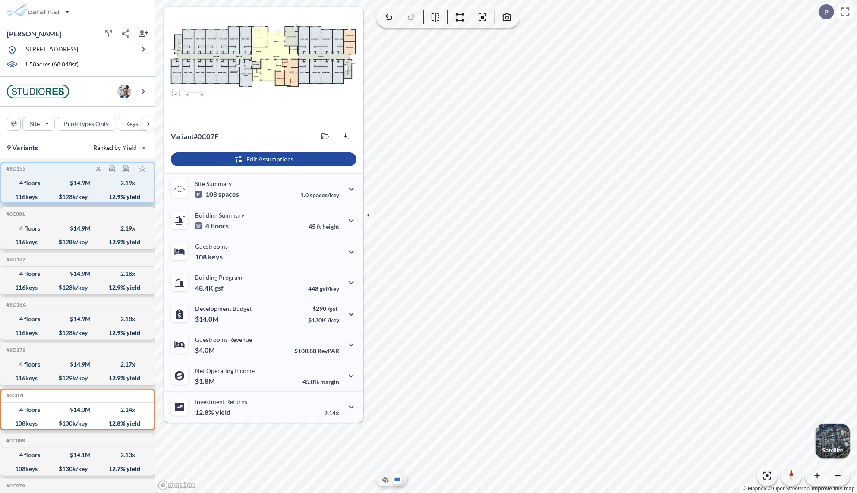
click at [42, 202] on div "116 keys $ 128 k/key 12.9 % yield" at bounding box center [78, 197] width 146 height 14
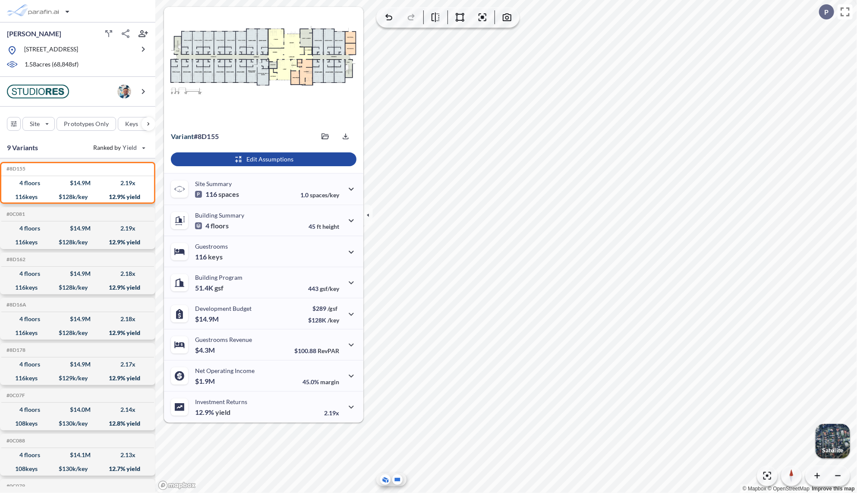
click at [387, 485] on div at bounding box center [391, 479] width 30 height 13
click at [386, 477] on icon at bounding box center [385, 478] width 5 height 3
click at [343, 136] on icon "button" at bounding box center [345, 136] width 9 height 9
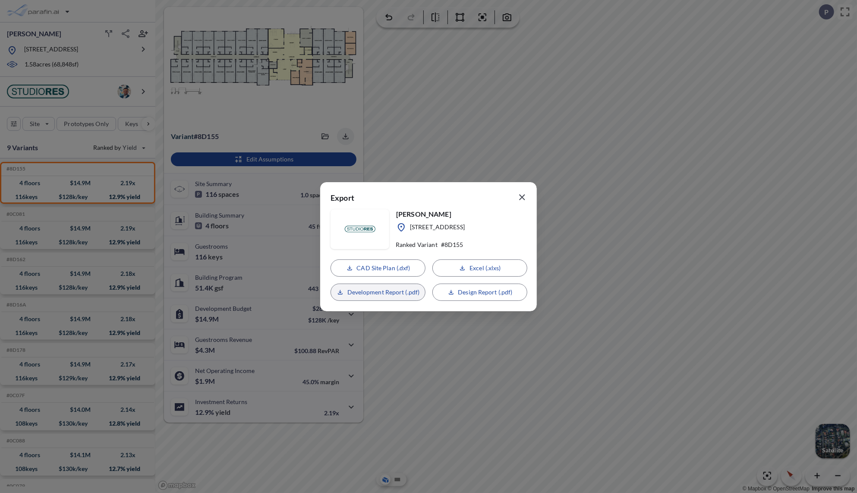
click at [395, 295] on p "Development Report (.pdf)" at bounding box center [383, 292] width 72 height 9
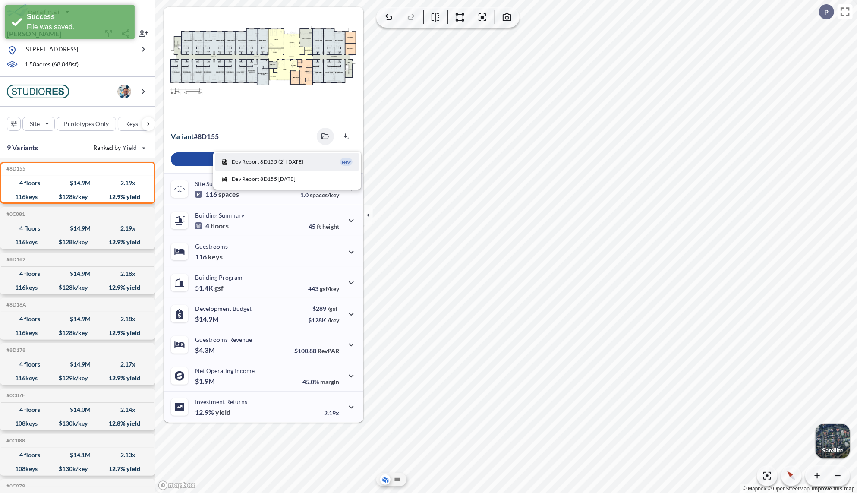
click at [836, 438] on div "button" at bounding box center [832, 441] width 35 height 35
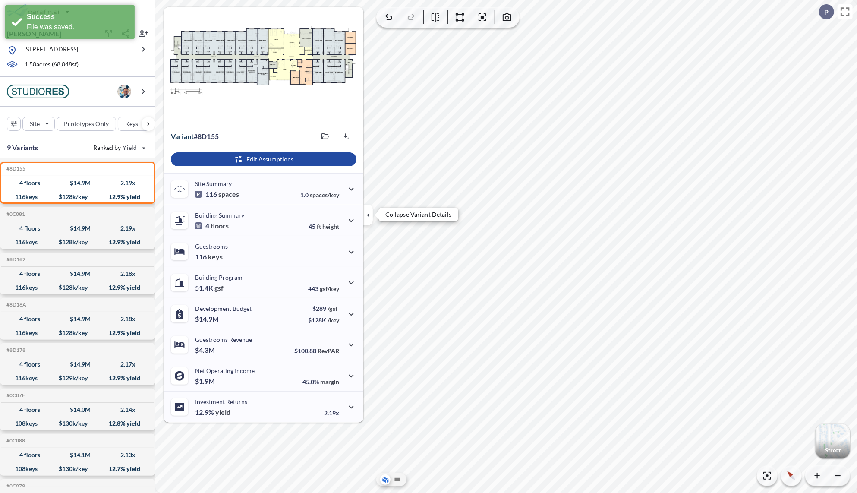
click at [368, 213] on icon "button" at bounding box center [367, 214] width 9 height 9
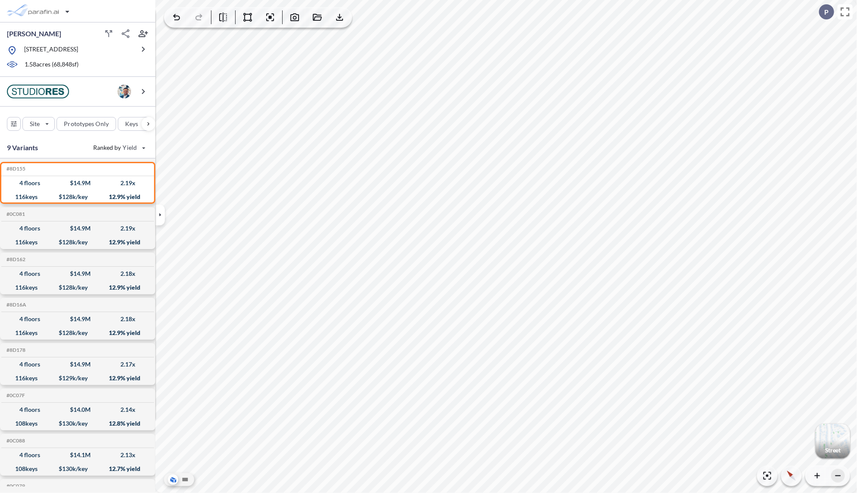
click at [835, 477] on icon "button" at bounding box center [837, 475] width 9 height 9
click at [817, 475] on icon "button" at bounding box center [816, 475] width 5 height 5
click at [791, 473] on icon "button" at bounding box center [791, 475] width 12 height 13
click at [182, 480] on icon at bounding box center [185, 478] width 6 height 3
click at [174, 478] on icon at bounding box center [173, 478] width 5 height 3
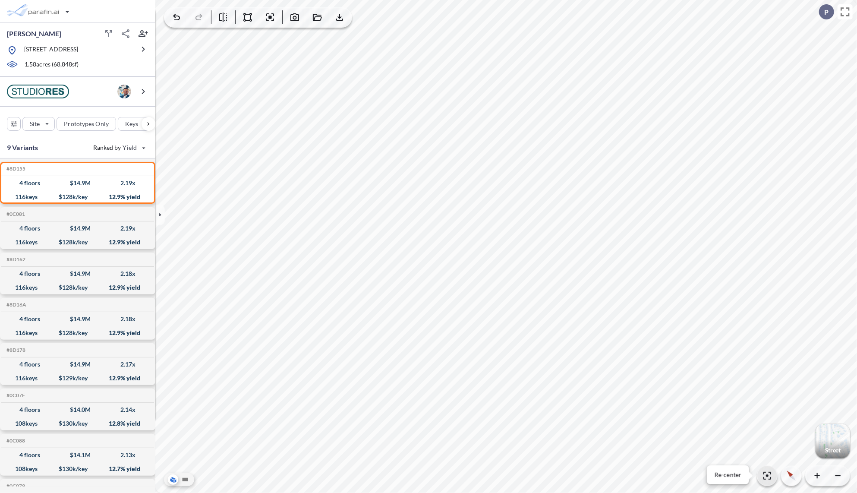
click at [766, 474] on icon "button" at bounding box center [767, 475] width 10 height 10
click at [291, 17] on icon "button" at bounding box center [294, 17] width 9 height 8
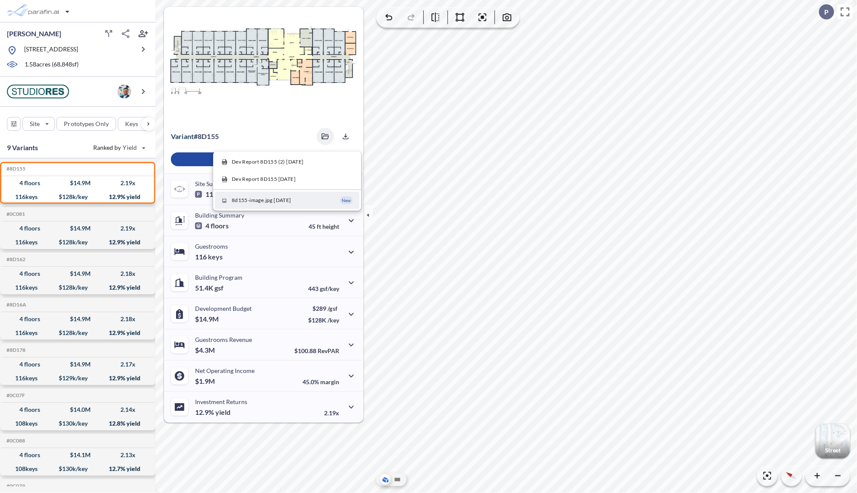
click at [267, 203] on div "View Floorplans Variant # 8d155 Dev Report 8D155 (2) 09/16/2025 Dev Report 8D15…" at bounding box center [263, 214] width 199 height 415
